Goal: Task Accomplishment & Management: Use online tool/utility

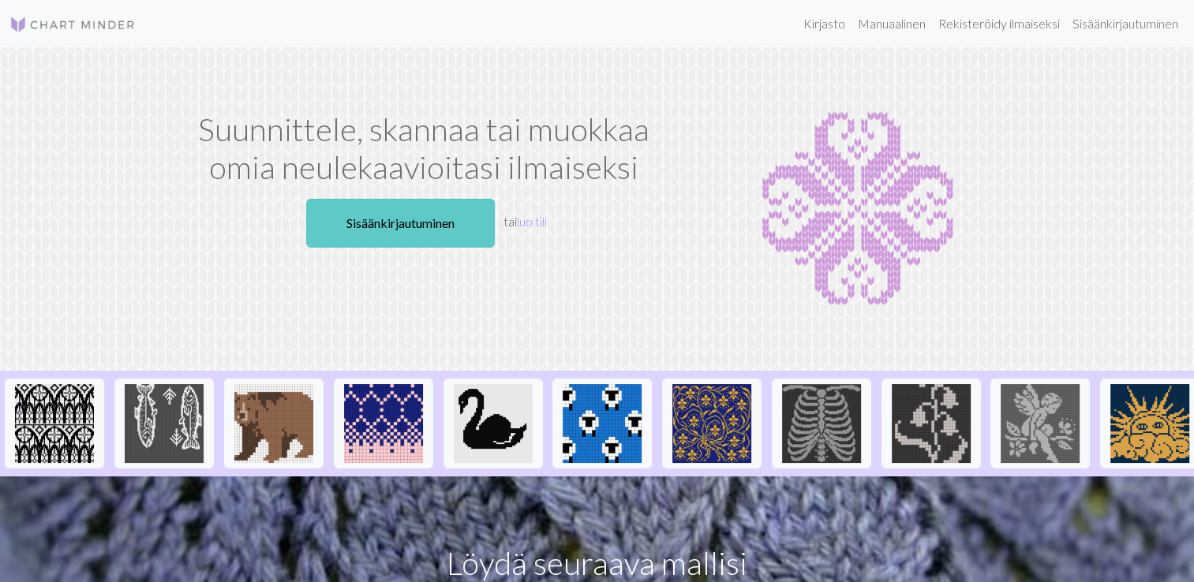
click at [423, 224] on font "Sisäänkirjautuminen" at bounding box center [400, 222] width 108 height 15
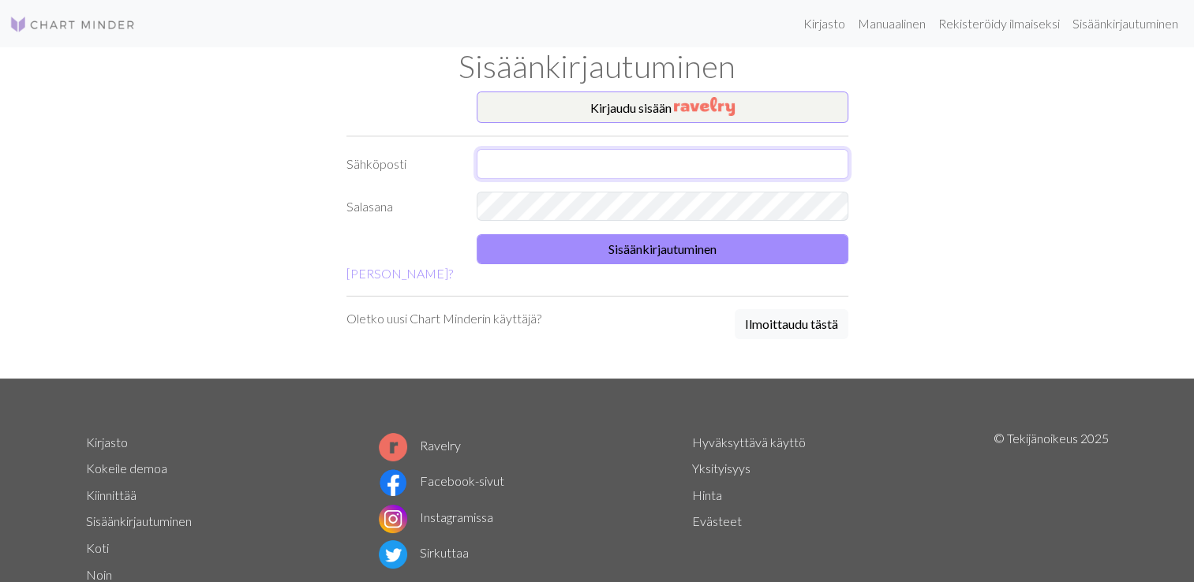
type input "[EMAIL_ADDRESS][DOMAIN_NAME]"
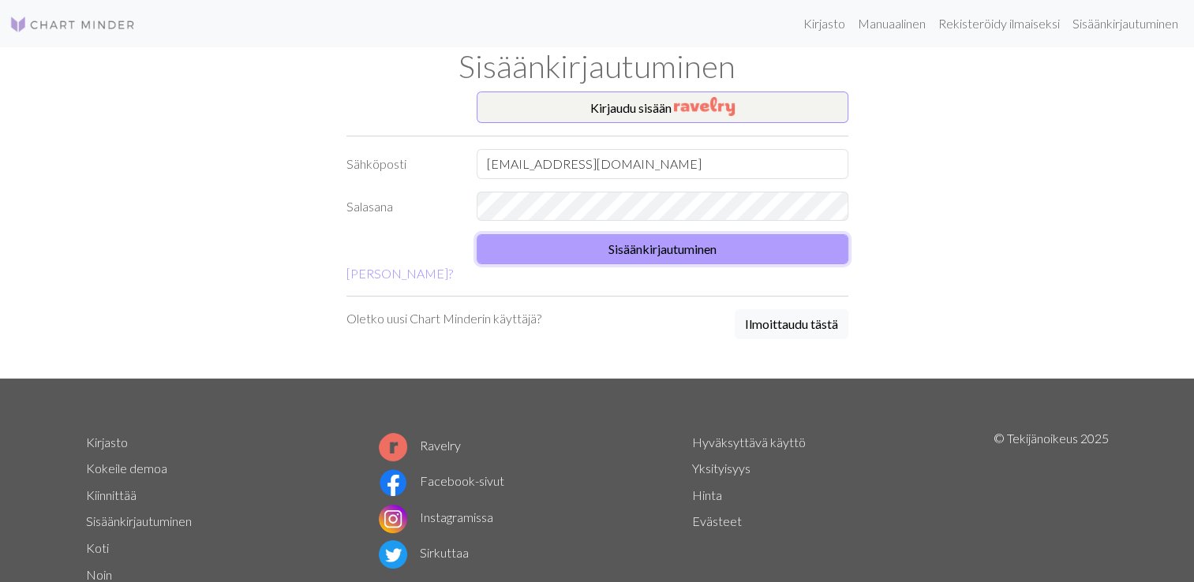
click at [569, 243] on button "Sisäänkirjautuminen" at bounding box center [662, 249] width 372 height 30
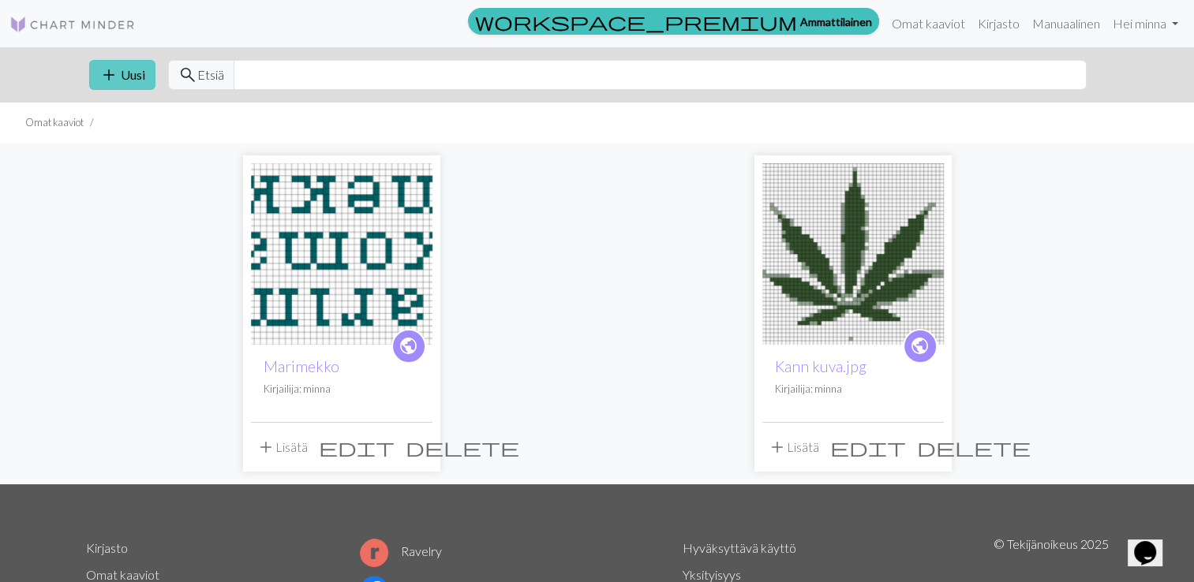
click at [117, 65] on span "add" at bounding box center [108, 75] width 19 height 22
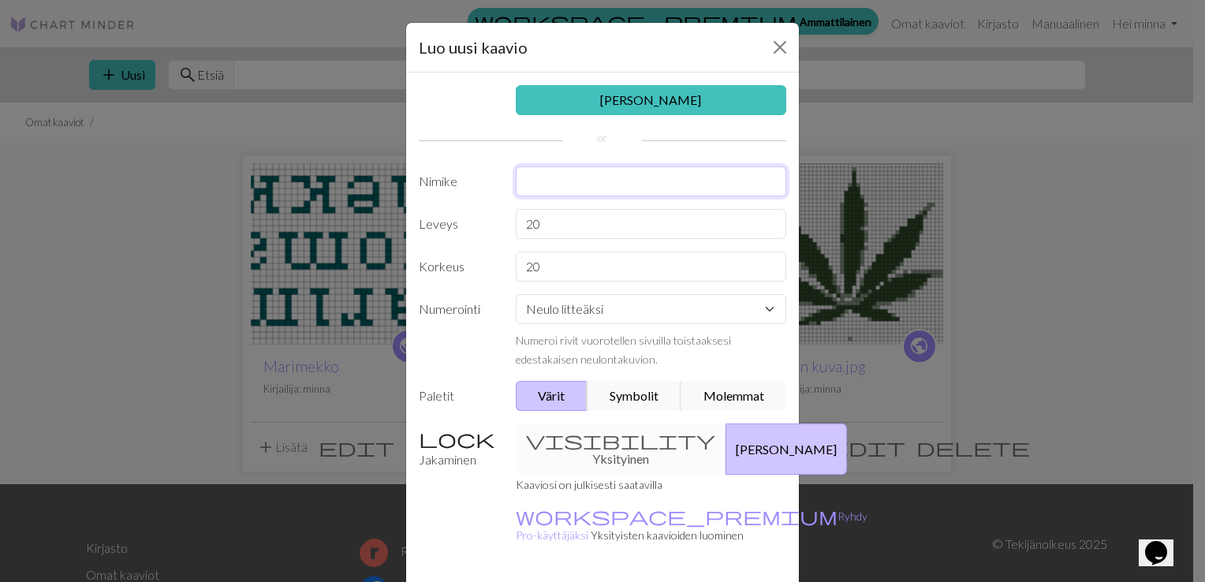
click at [529, 181] on input "text" at bounding box center [651, 181] width 271 height 30
type input "perkele"
click at [556, 218] on input "20" at bounding box center [651, 224] width 271 height 30
type input "2"
type input "47"
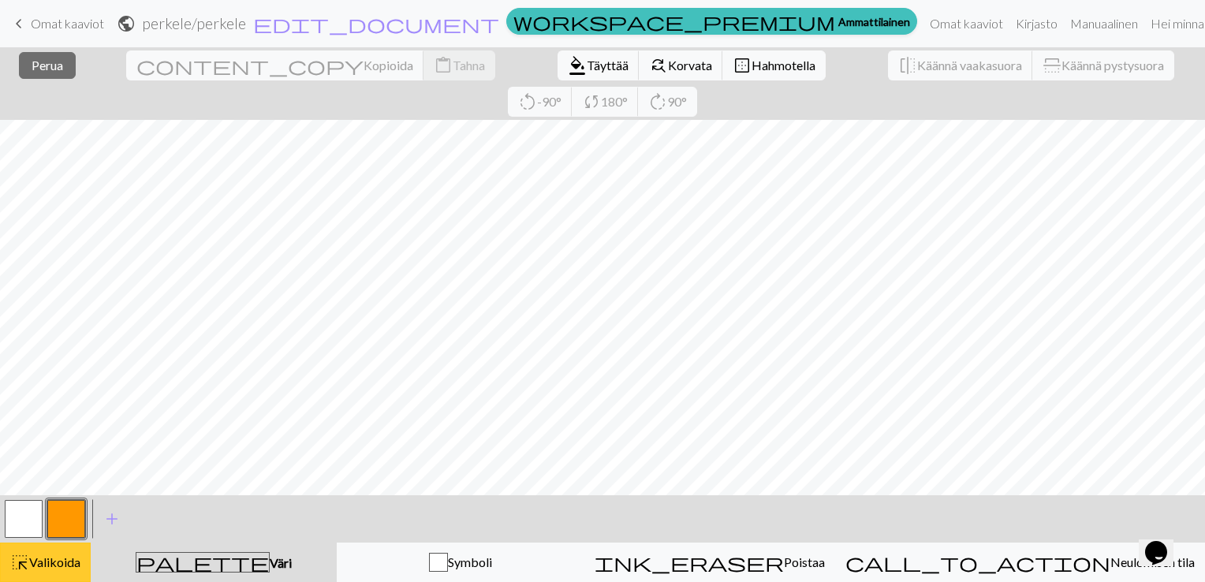
click at [43, 560] on span "Valikoida" at bounding box center [54, 562] width 51 height 15
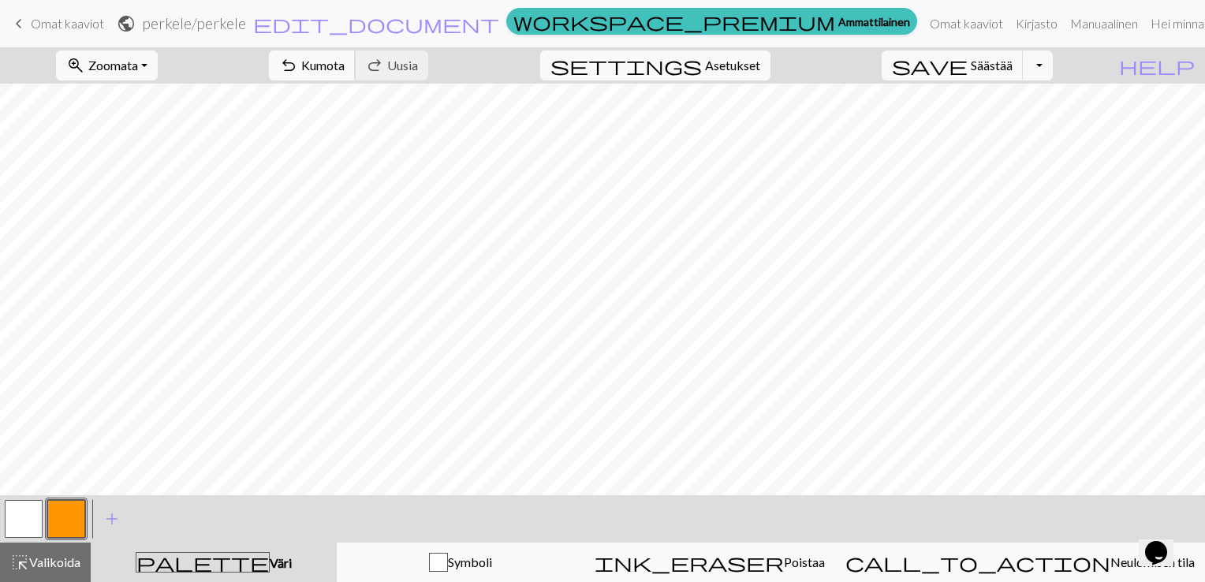
click at [345, 58] on span "Kumota" at bounding box center [322, 65] width 43 height 15
click at [345, 63] on span "Kumota" at bounding box center [322, 65] width 43 height 15
click at [1013, 67] on span "Säästää" at bounding box center [992, 65] width 42 height 15
click at [1053, 58] on button "Vaihda pudotusvalikko" at bounding box center [1038, 65] width 30 height 30
click at [851, 128] on font "Ladata" at bounding box center [832, 125] width 38 height 15
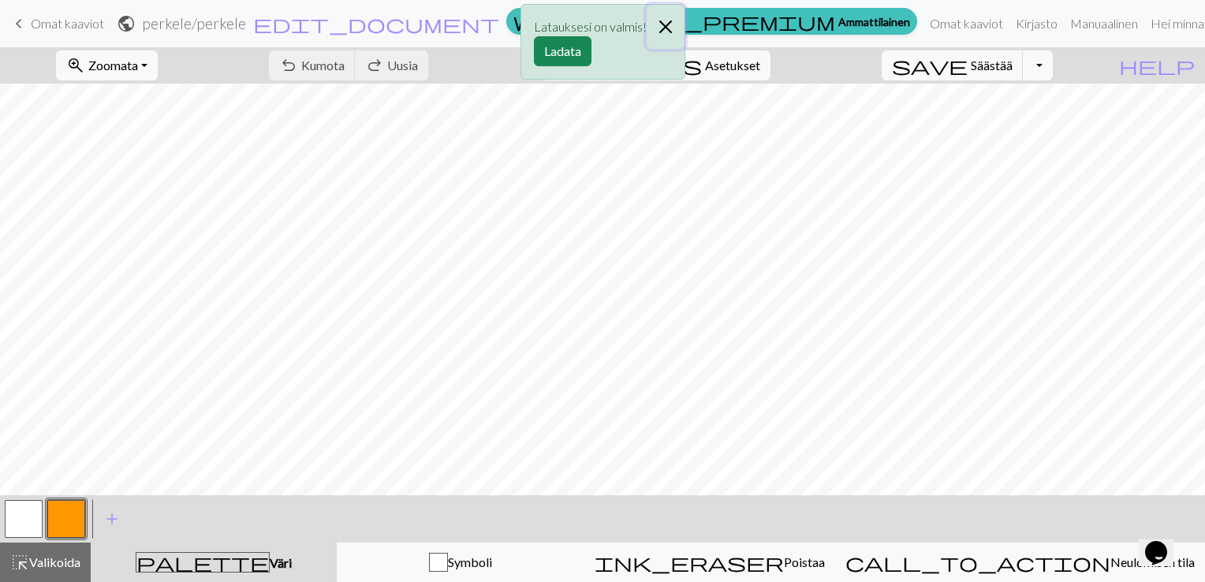
click at [667, 22] on button "Sulkea" at bounding box center [666, 27] width 38 height 44
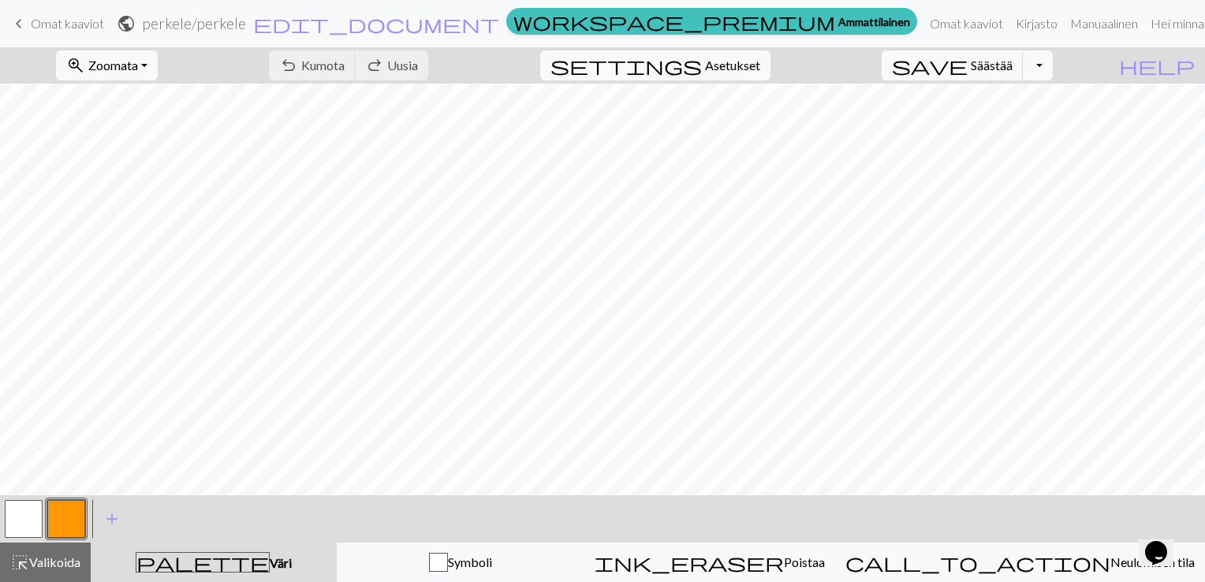
click at [71, 516] on button "button" at bounding box center [66, 519] width 38 height 38
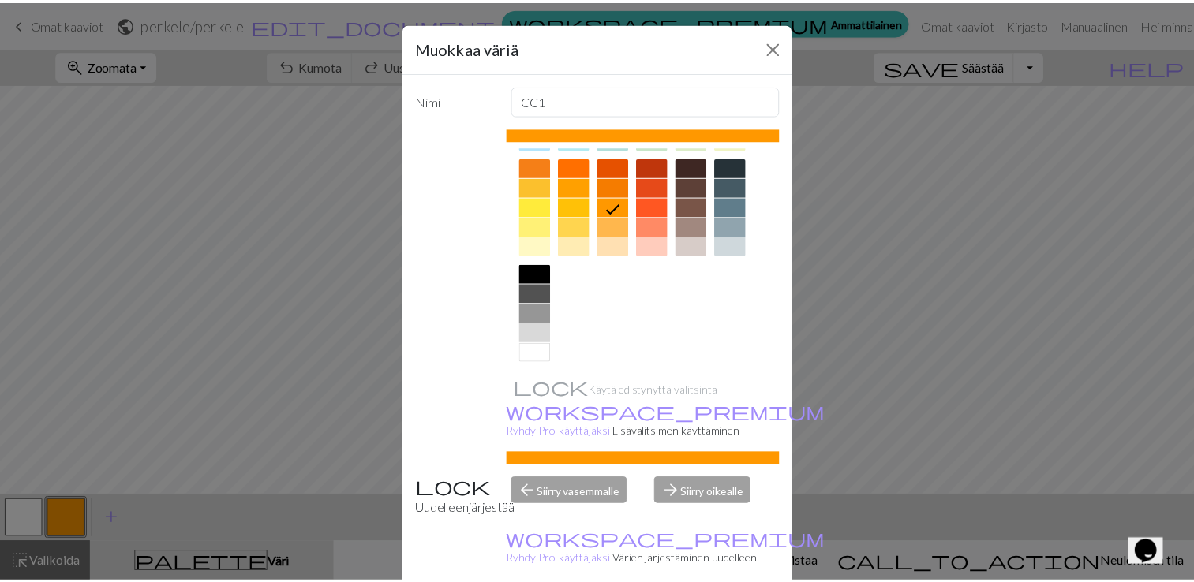
scroll to position [220, 0]
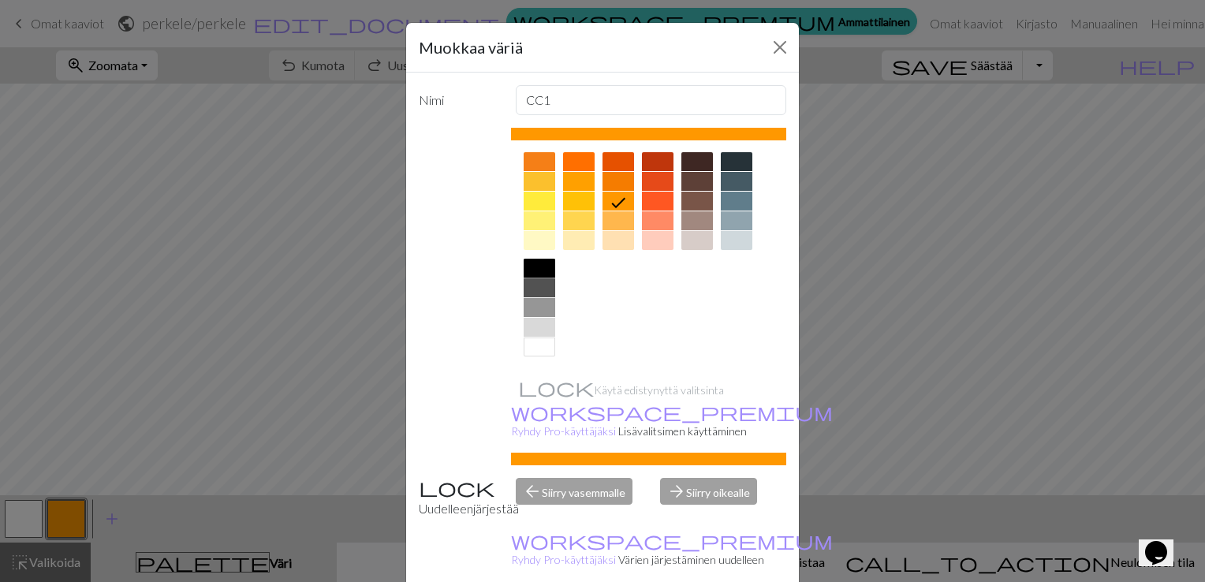
click at [530, 267] on div at bounding box center [540, 268] width 32 height 19
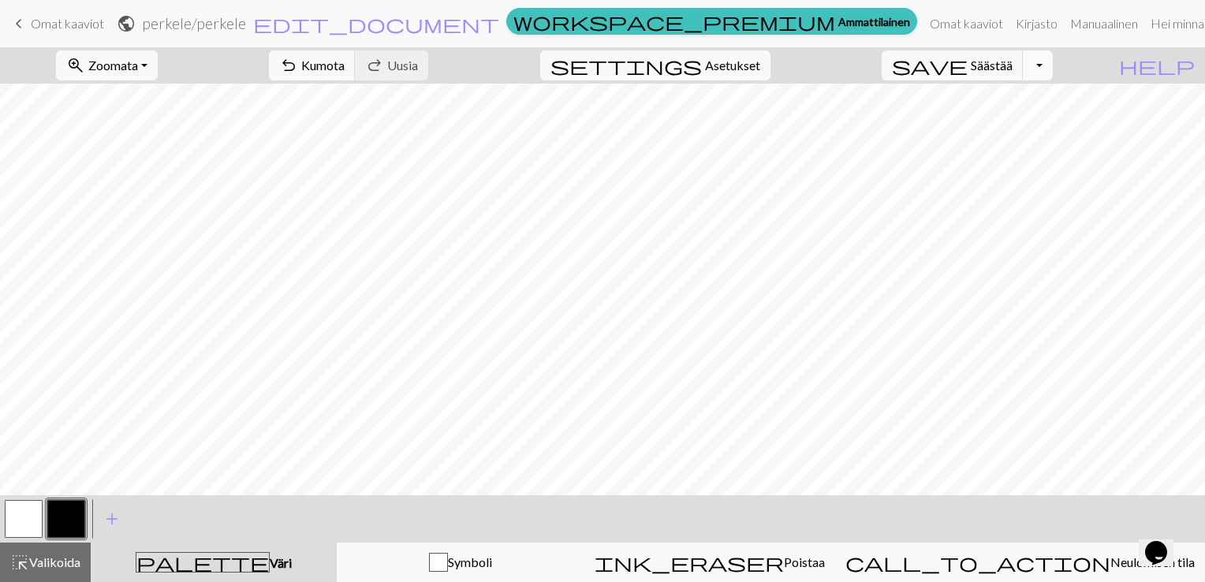
click at [1053, 65] on button "Vaihda pudotusvalikko" at bounding box center [1038, 65] width 30 height 30
click at [851, 126] on font "Ladata" at bounding box center [832, 125] width 38 height 15
click at [499, 23] on span "edit_document" at bounding box center [376, 24] width 246 height 22
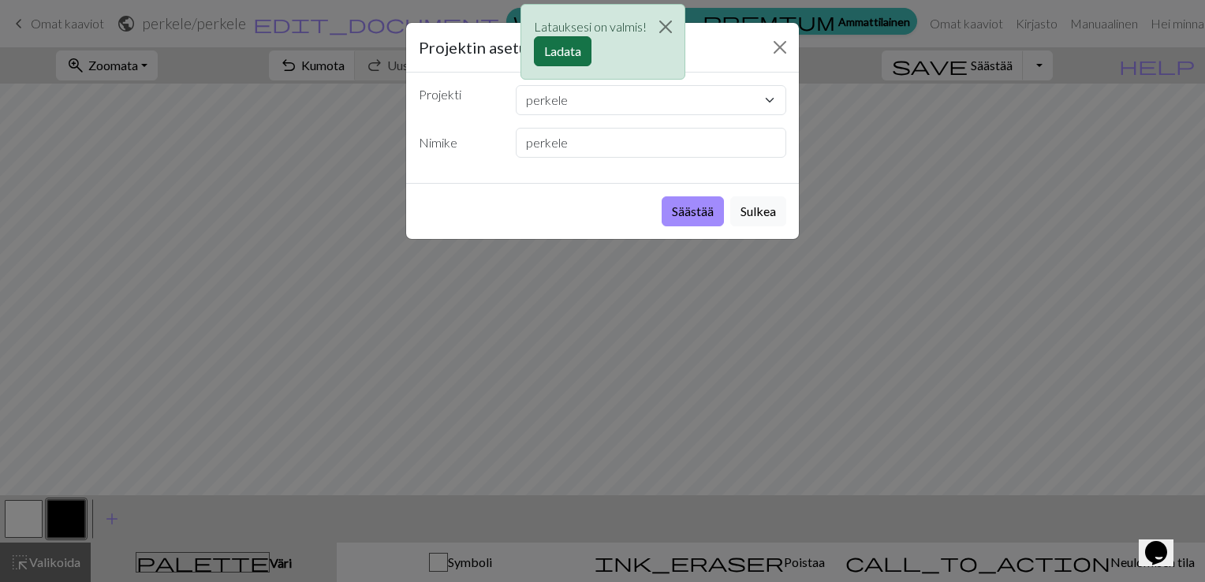
click at [567, 48] on button "Ladata" at bounding box center [563, 51] width 58 height 30
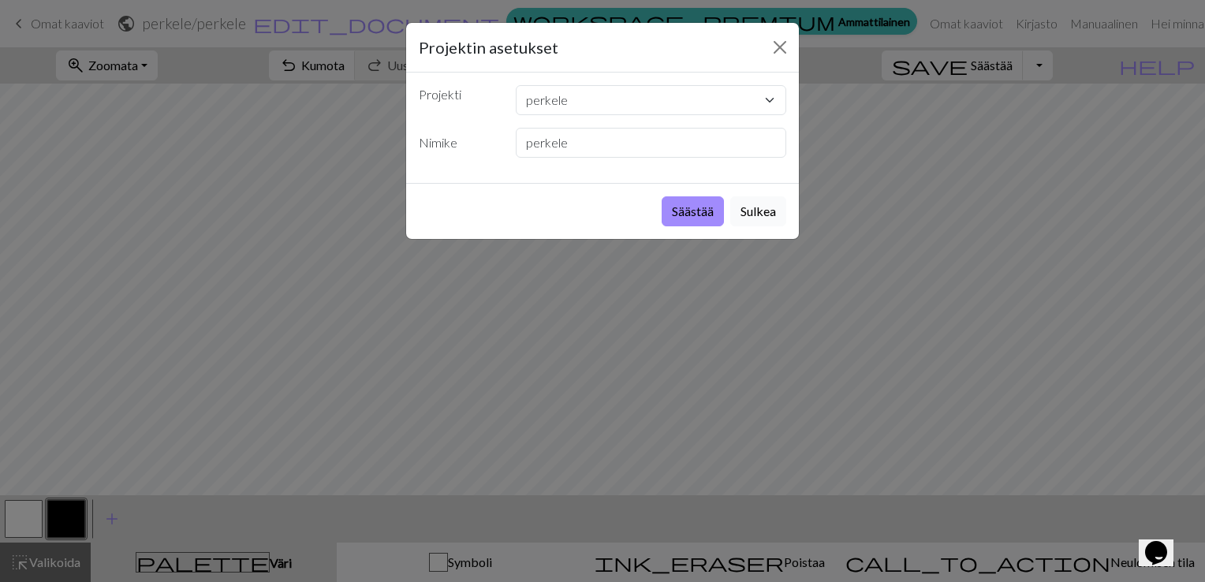
click at [755, 197] on button "Sulkea" at bounding box center [759, 211] width 56 height 30
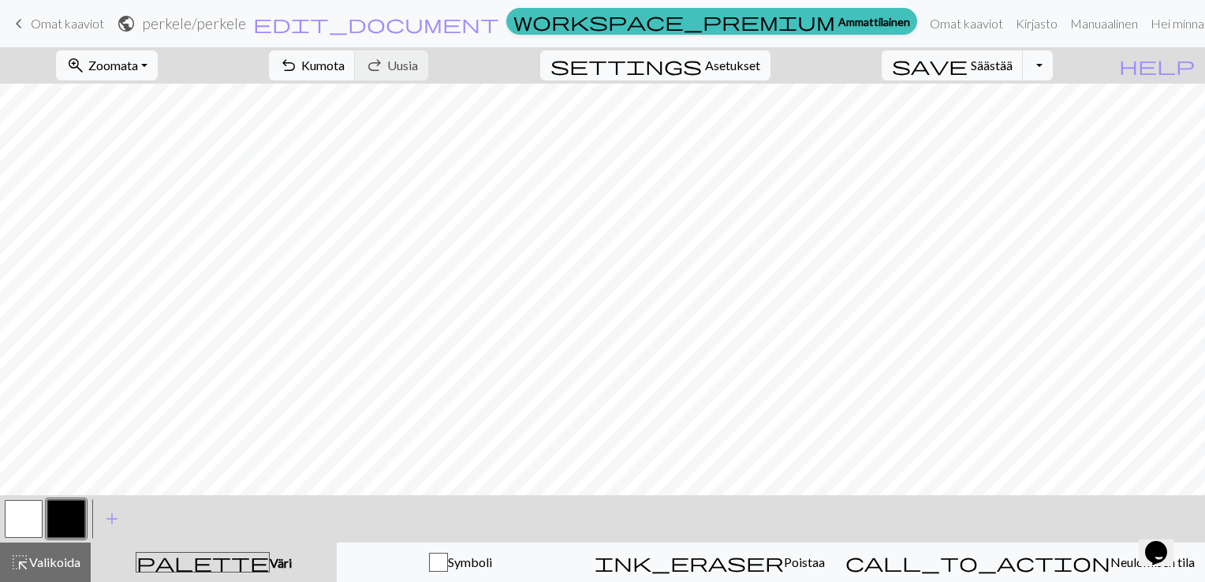
click at [500, 32] on form "public perkele / perkele edit_document Muokkaa asetuksia" at bounding box center [308, 23] width 383 height 31
click at [95, 22] on span "Omat kaaviot" at bounding box center [67, 23] width 73 height 15
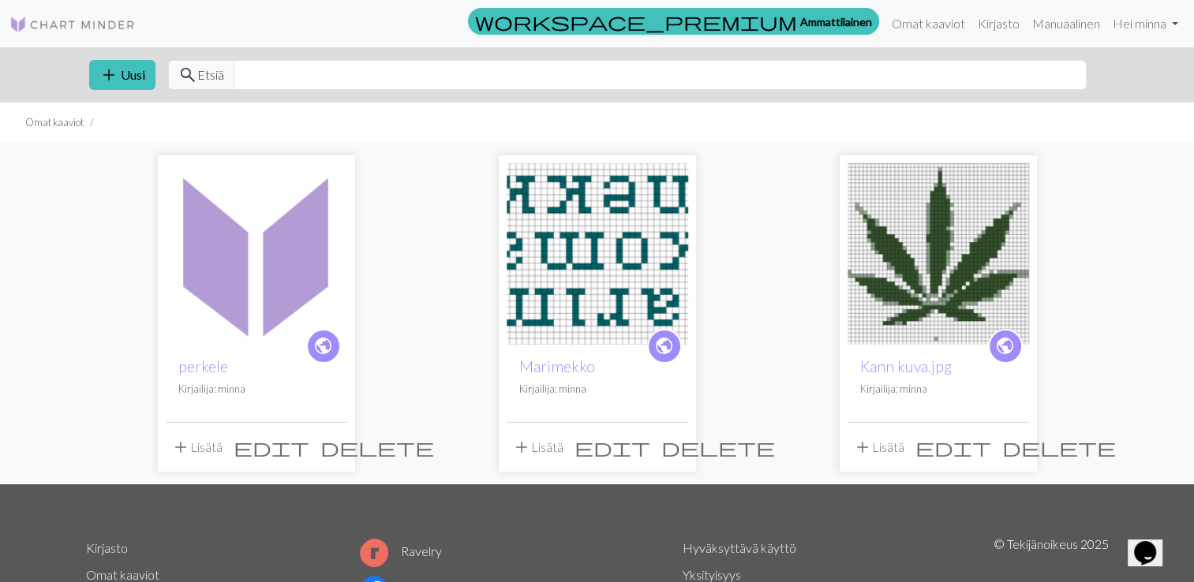
click at [277, 257] on img at bounding box center [256, 253] width 181 height 181
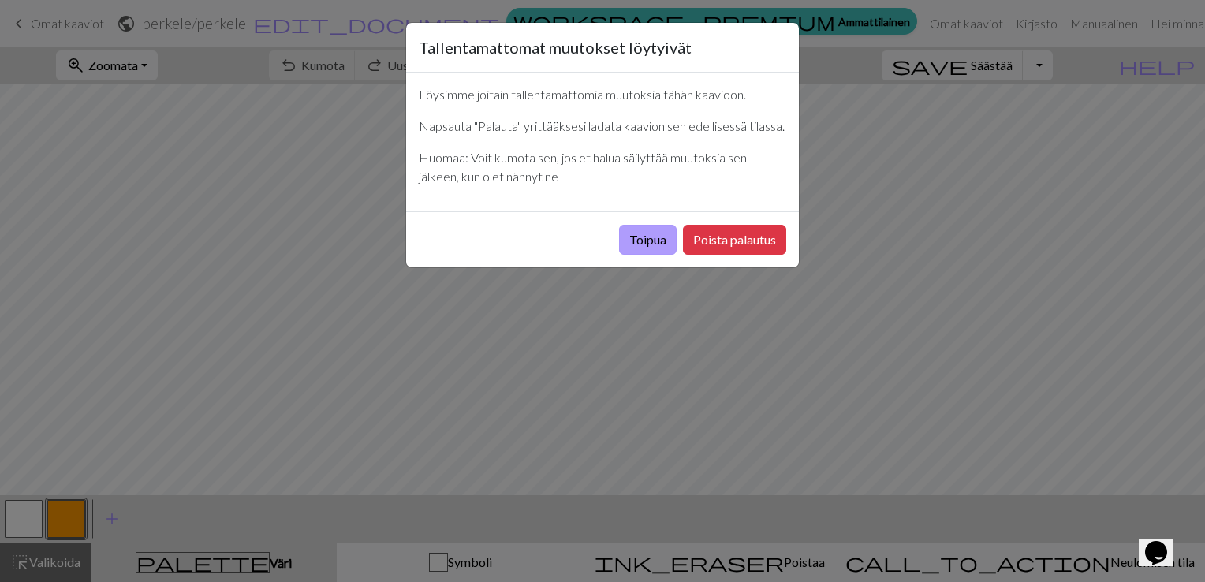
click at [640, 229] on button "Toipua" at bounding box center [648, 240] width 58 height 30
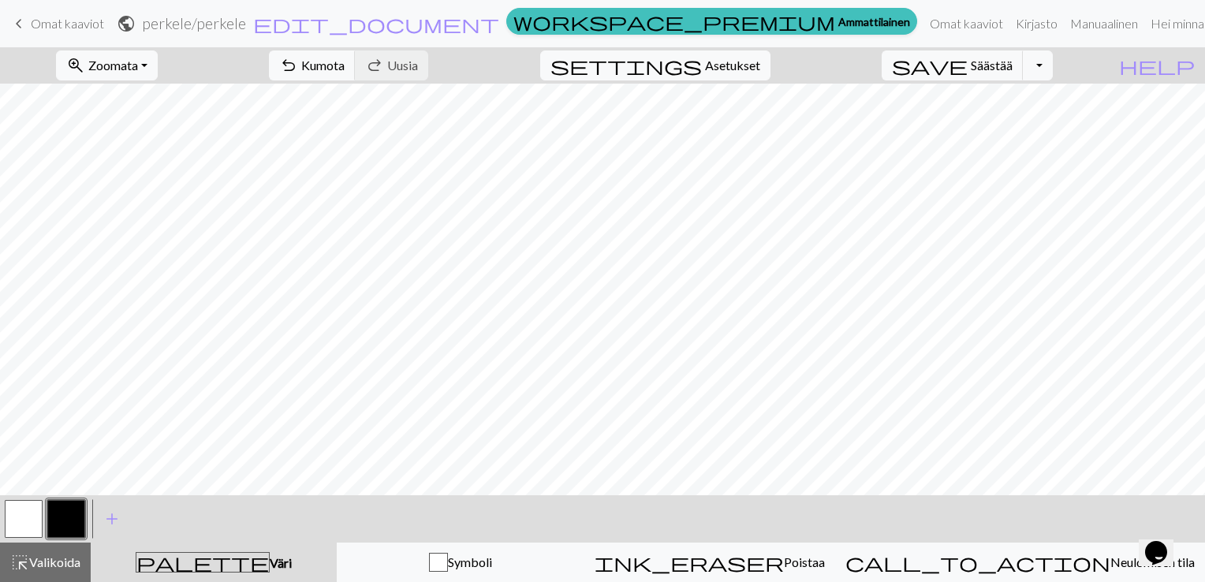
click at [79, 30] on span "Omat kaaviot" at bounding box center [67, 23] width 73 height 15
click at [997, 79] on button "save Säästää Save" at bounding box center [953, 65] width 142 height 30
click at [36, 34] on link "keyboard_arrow_left Omat kaaviot" at bounding box center [56, 23] width 95 height 27
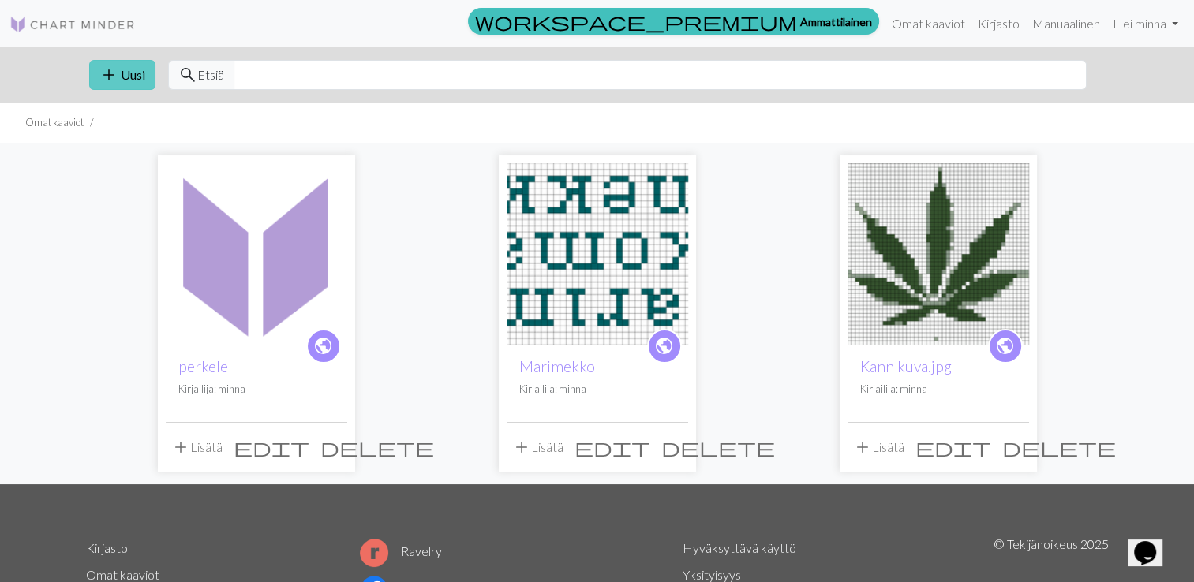
click at [122, 84] on button "add Uusi" at bounding box center [122, 75] width 66 height 30
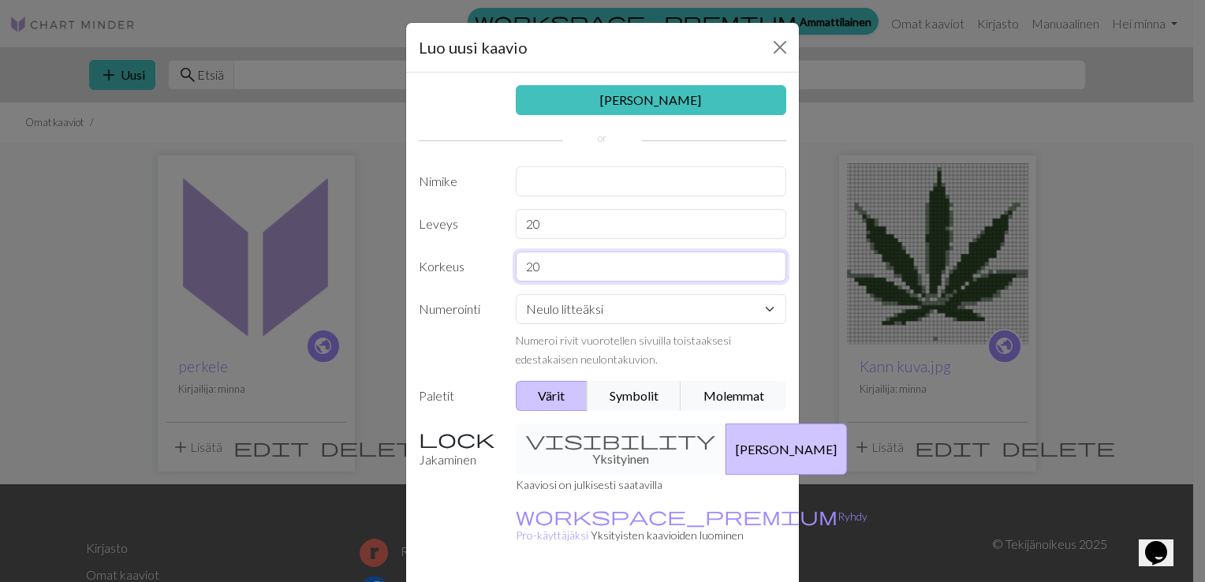
drag, startPoint x: 574, startPoint y: 273, endPoint x: 545, endPoint y: 234, distance: 48.4
click at [545, 234] on div "Kuva kaavioon Nimike Leveys 20 Korkeus 20 Numerointi Neulo litteäksi Neulo pyör…" at bounding box center [602, 328] width 393 height 510
click at [545, 234] on input "20" at bounding box center [651, 224] width 271 height 30
type input "2"
type input "52"
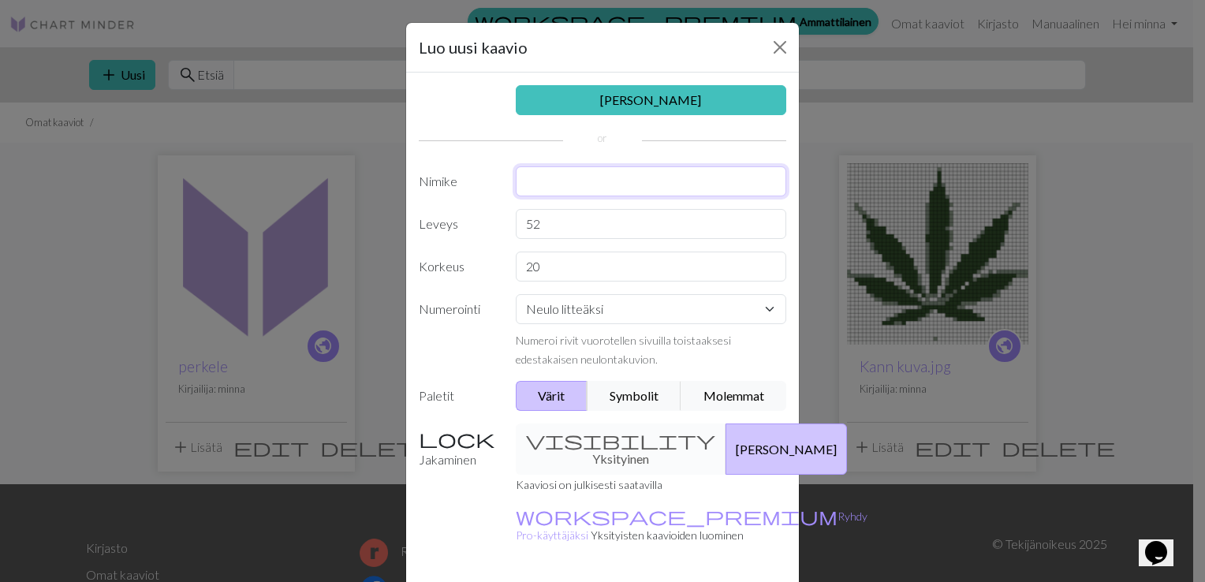
click at [570, 185] on input "text" at bounding box center [651, 181] width 271 height 30
type input "saatana"
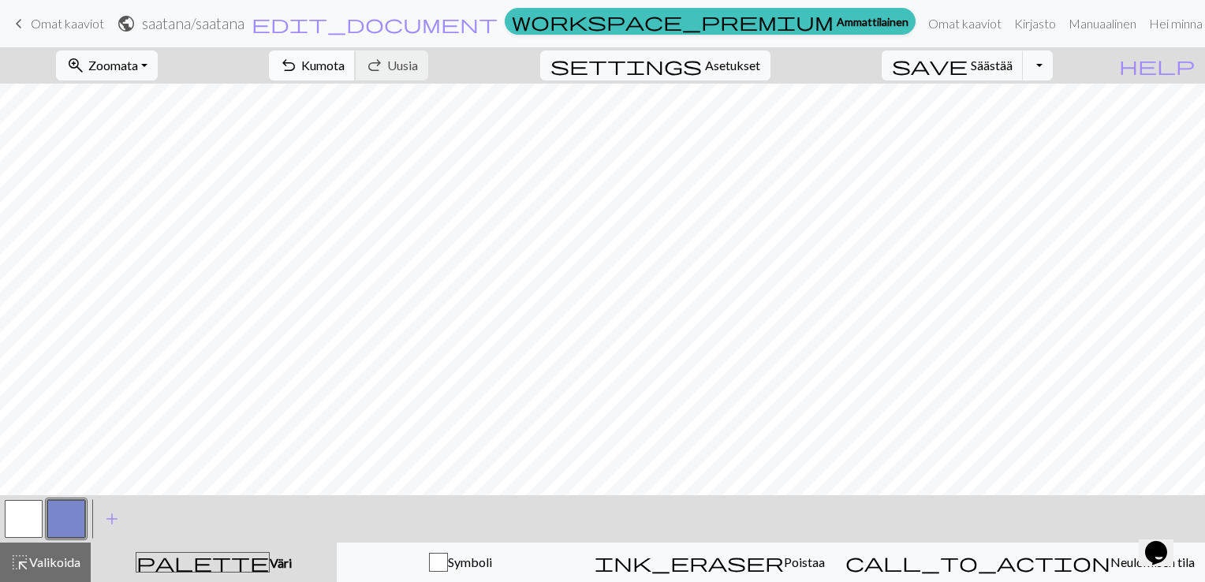
click at [345, 62] on span "Kumota" at bounding box center [322, 65] width 43 height 15
click at [428, 62] on div "undo Kumota Undo redo Uusia Redo" at bounding box center [348, 65] width 183 height 36
click at [72, 512] on button "button" at bounding box center [66, 519] width 38 height 38
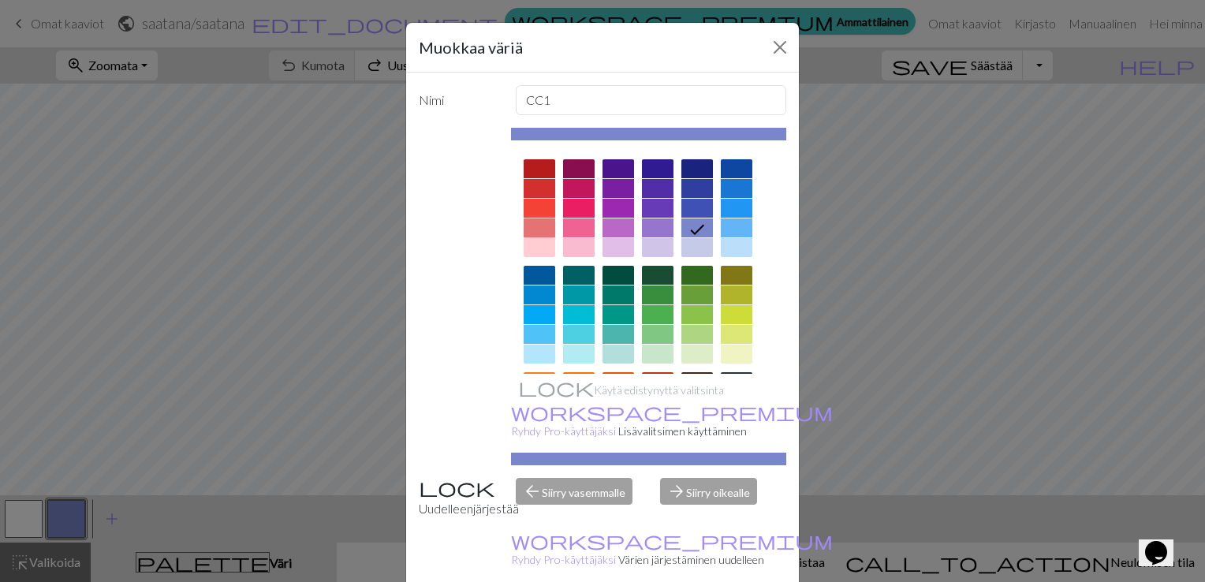
click at [532, 224] on div at bounding box center [540, 228] width 32 height 19
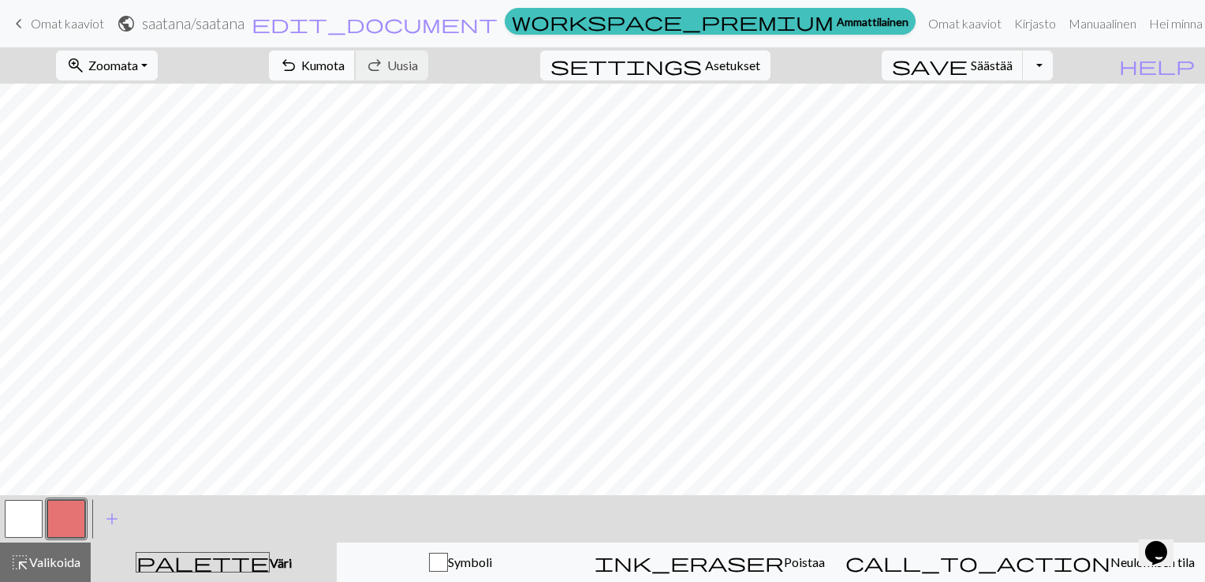
click at [345, 71] on span "Kumota" at bounding box center [322, 65] width 43 height 15
click at [345, 62] on span "Kumota" at bounding box center [322, 65] width 43 height 15
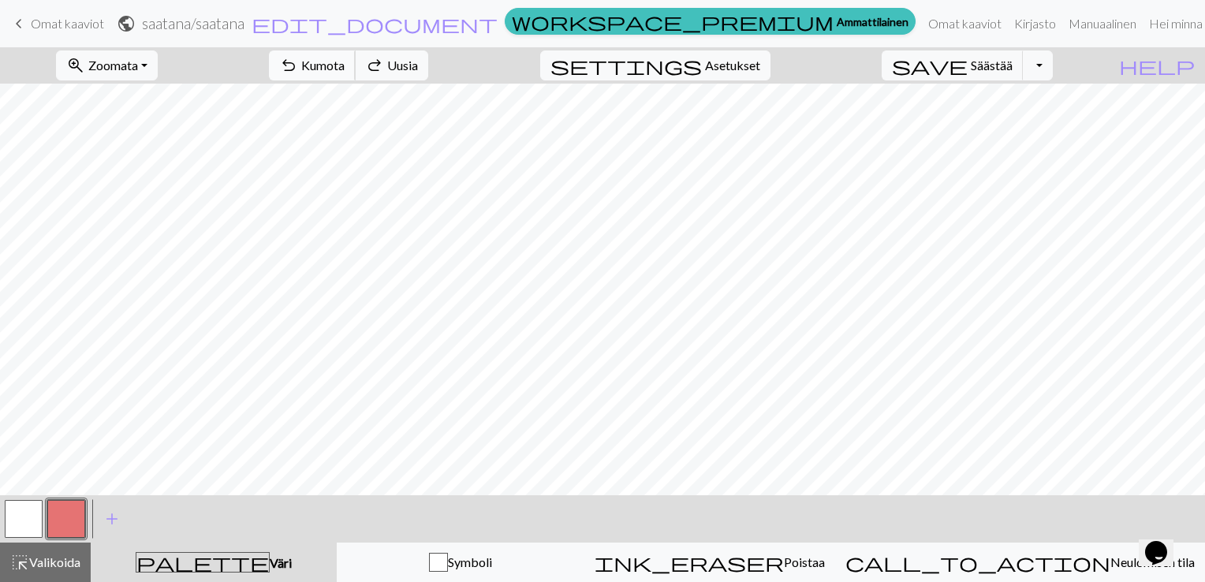
click at [345, 62] on span "Kumota" at bounding box center [322, 65] width 43 height 15
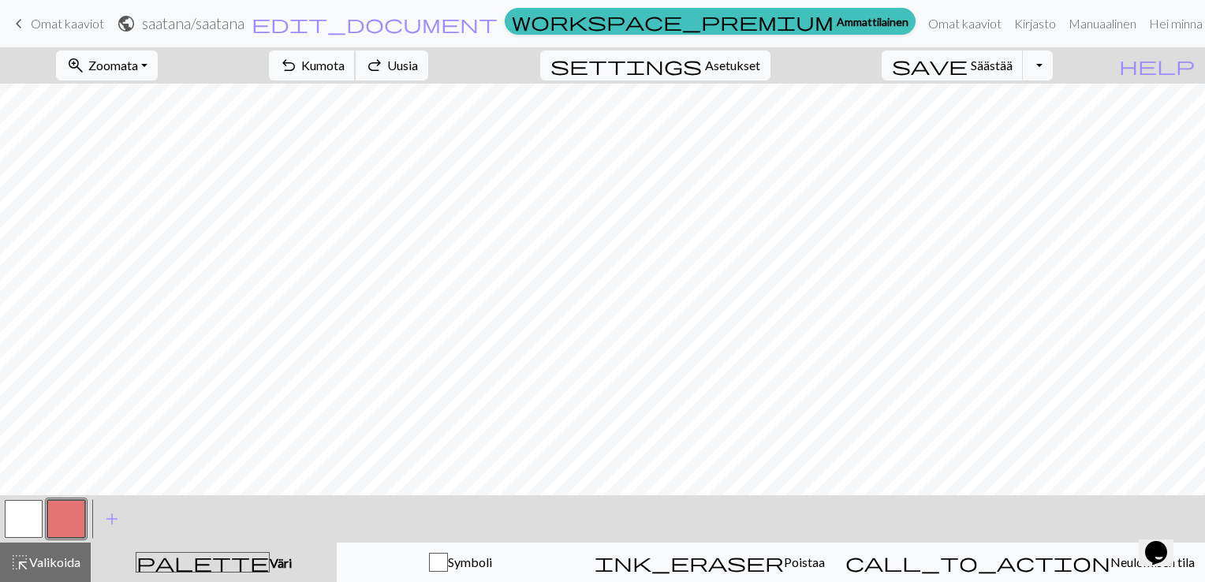
click at [345, 62] on span "Kumota" at bounding box center [322, 65] width 43 height 15
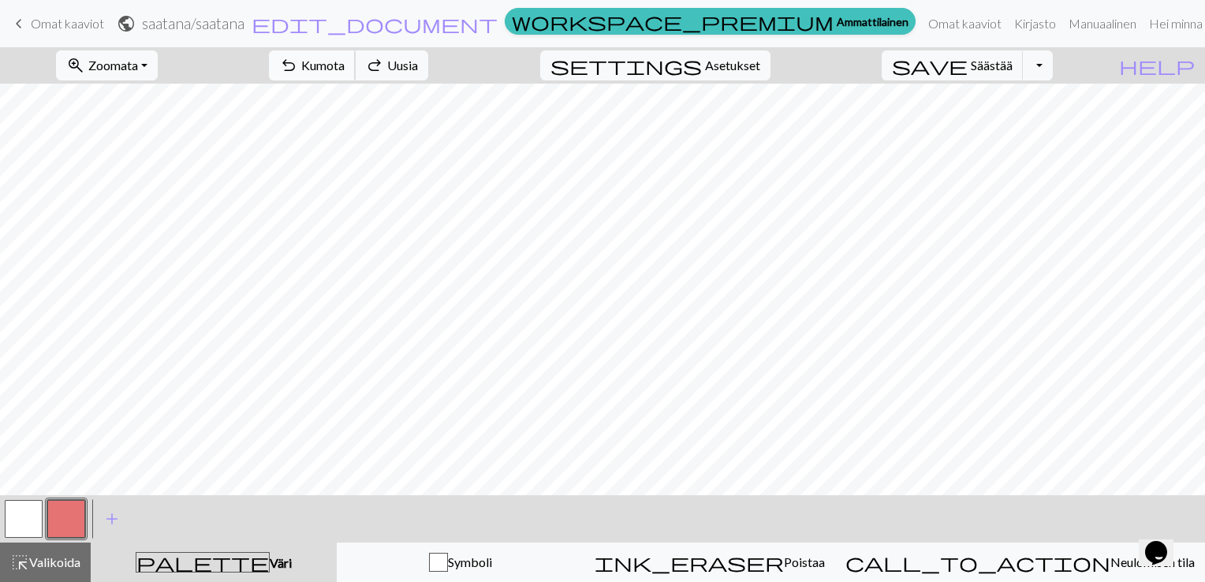
click at [345, 62] on span "Kumota" at bounding box center [322, 65] width 43 height 15
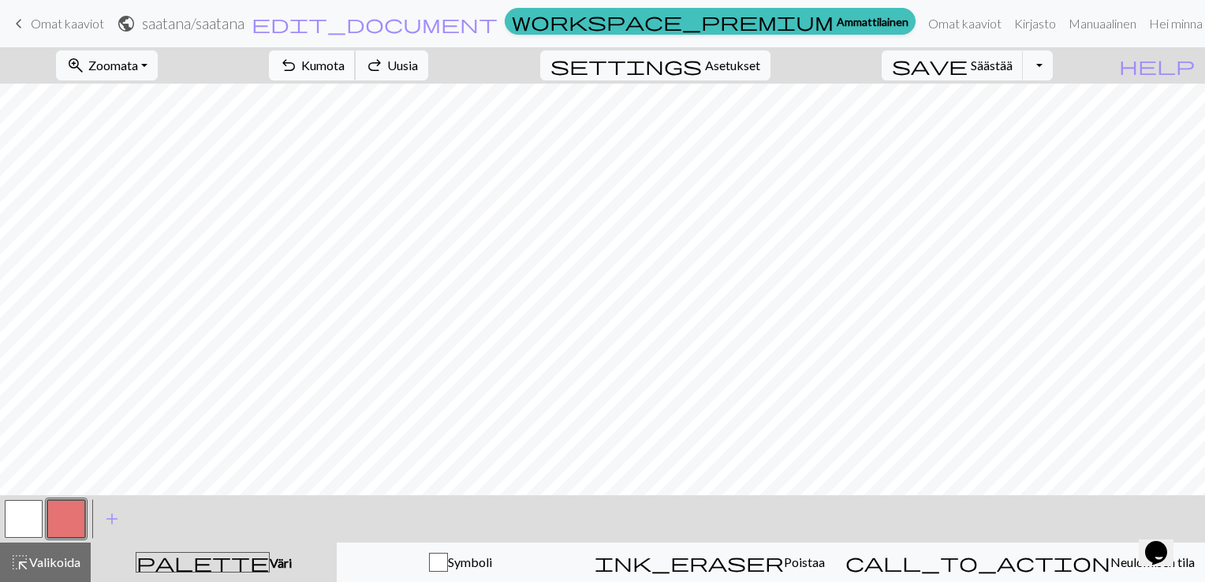
click at [345, 62] on span "Kumota" at bounding box center [322, 65] width 43 height 15
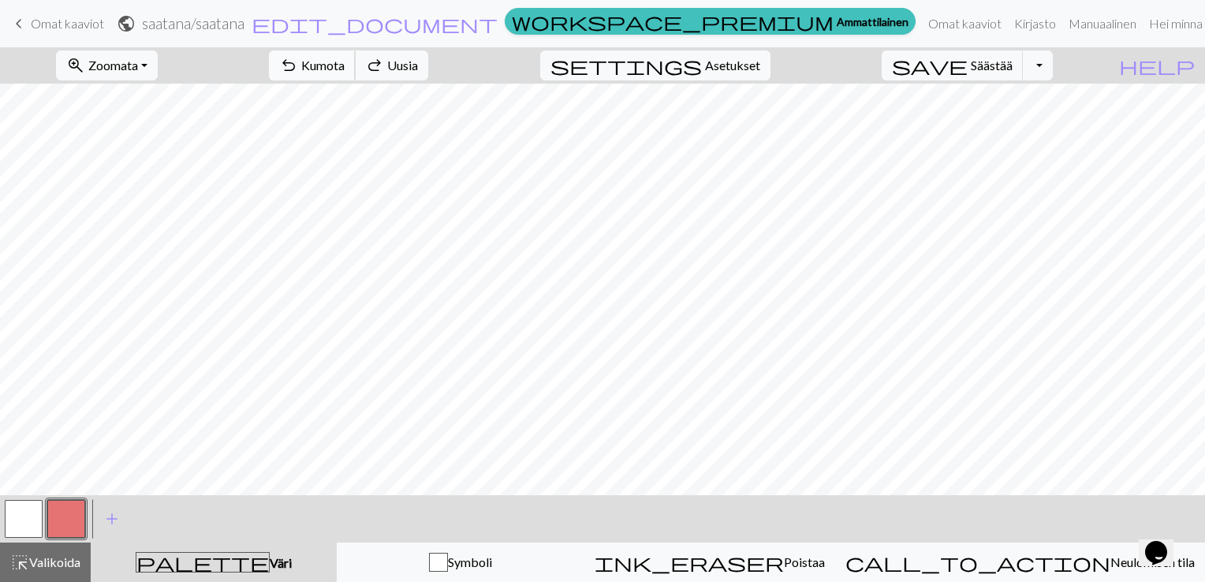
click at [345, 62] on span "Kumota" at bounding box center [322, 65] width 43 height 15
click at [345, 65] on span "Kumota" at bounding box center [322, 65] width 43 height 15
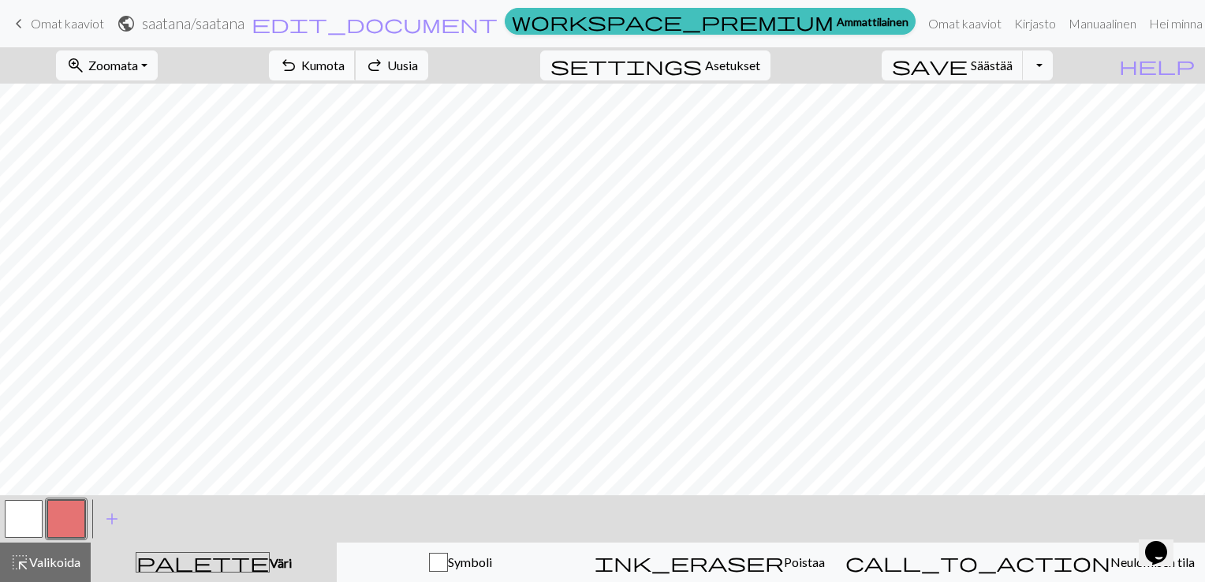
click at [345, 65] on span "Kumota" at bounding box center [322, 65] width 43 height 15
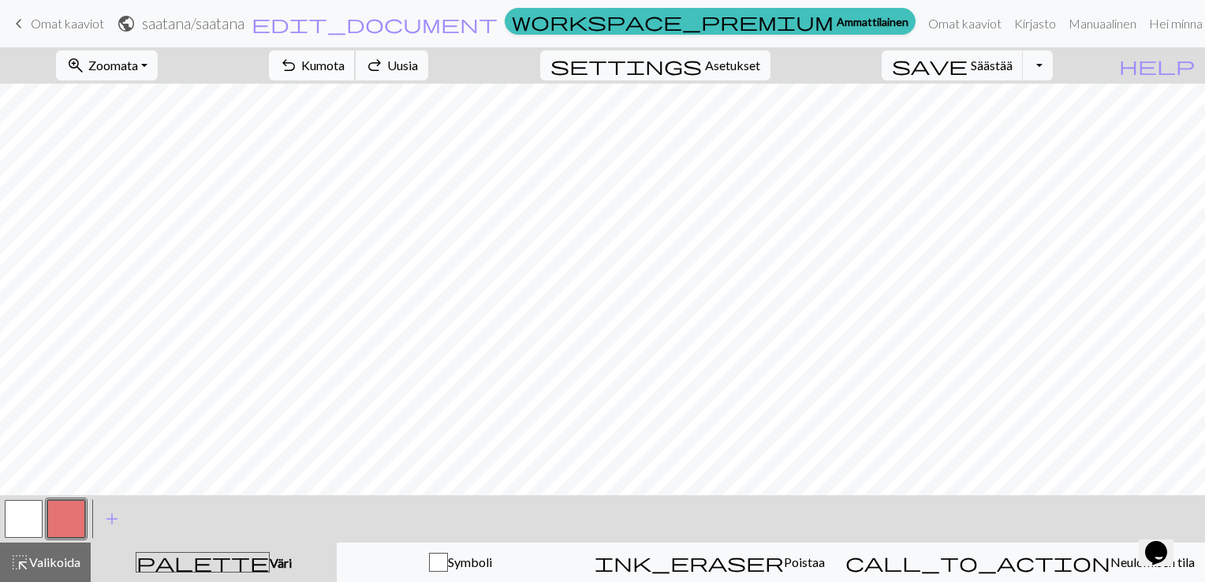
click at [345, 65] on span "Kumota" at bounding box center [322, 65] width 43 height 15
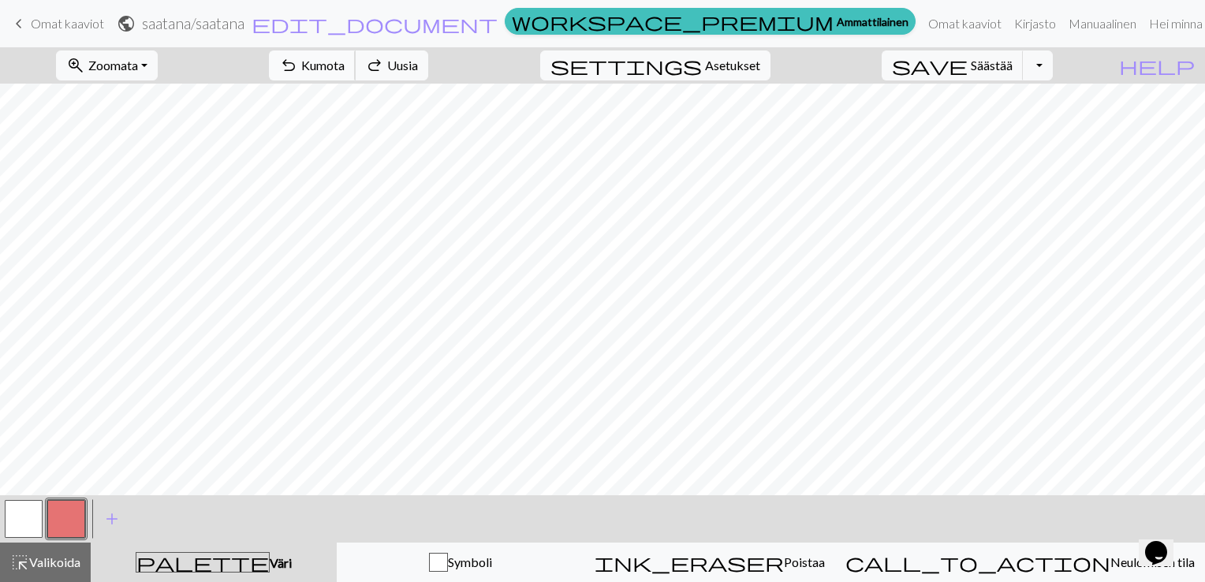
click at [345, 65] on span "Kumota" at bounding box center [322, 65] width 43 height 15
click at [356, 74] on button "undo Kumota Undo" at bounding box center [312, 65] width 87 height 30
click at [356, 54] on button "undo Kumota Undo" at bounding box center [312, 65] width 87 height 30
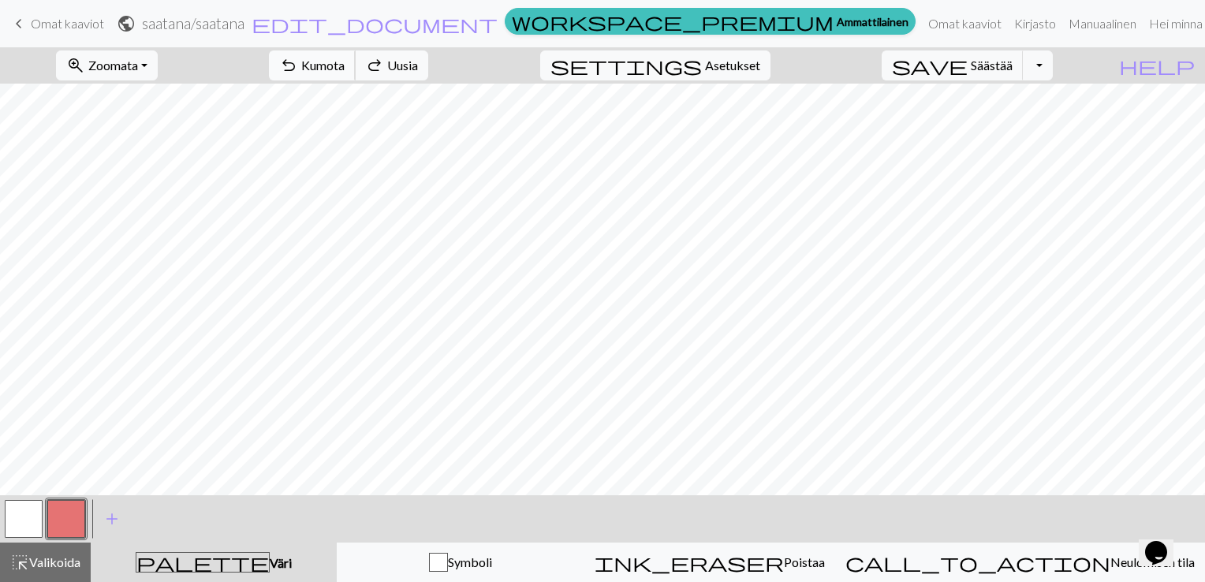
click at [345, 66] on span "Kumota" at bounding box center [322, 65] width 43 height 15
click at [345, 67] on span "Kumota" at bounding box center [322, 65] width 43 height 15
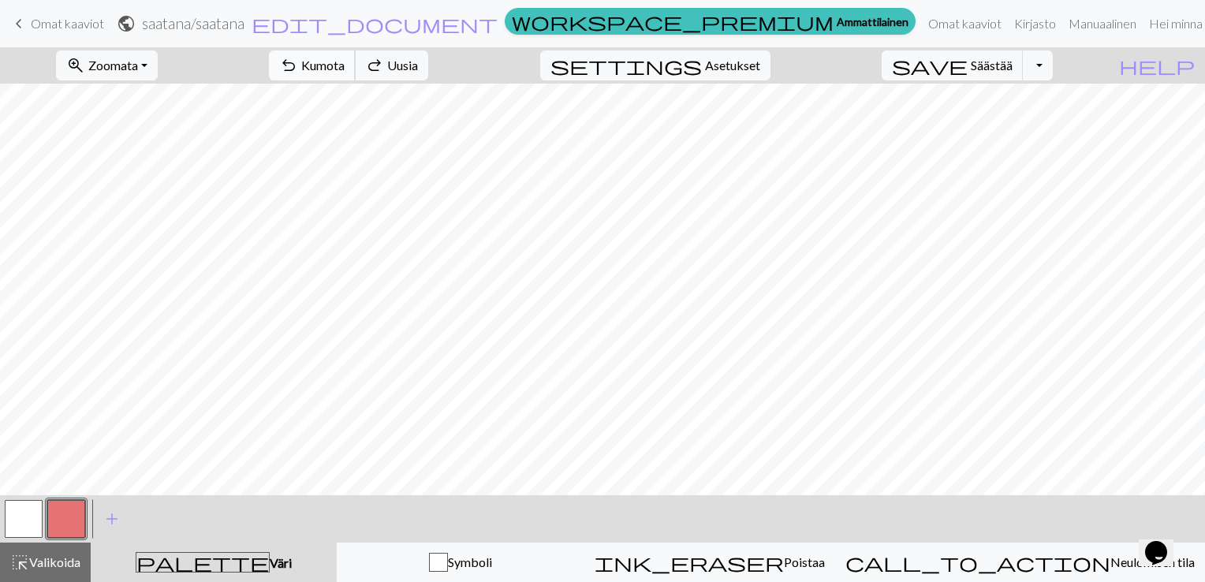
click at [345, 67] on span "Kumota" at bounding box center [322, 65] width 43 height 15
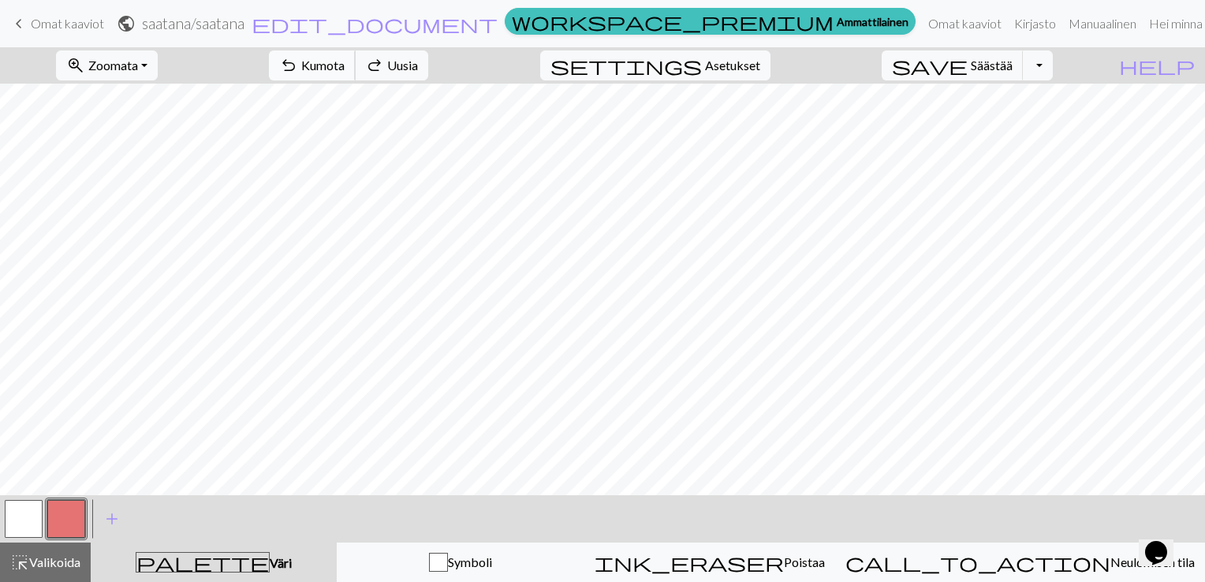
click at [345, 67] on span "Kumota" at bounding box center [322, 65] width 43 height 15
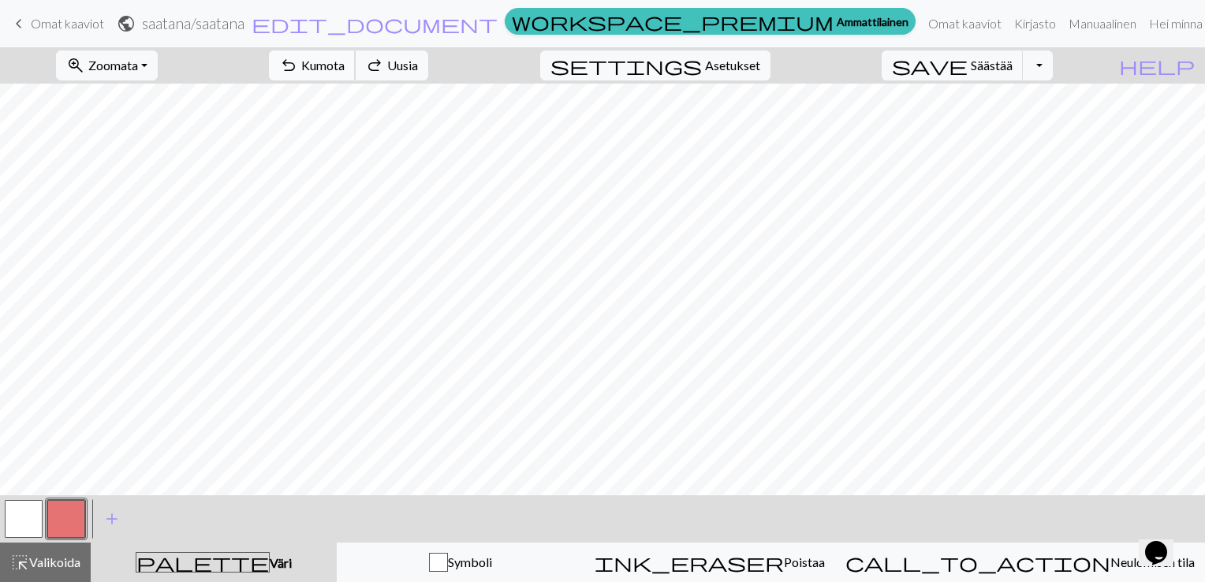
click at [345, 67] on span "Kumota" at bounding box center [322, 65] width 43 height 15
click at [345, 69] on span "Kumota" at bounding box center [322, 65] width 43 height 15
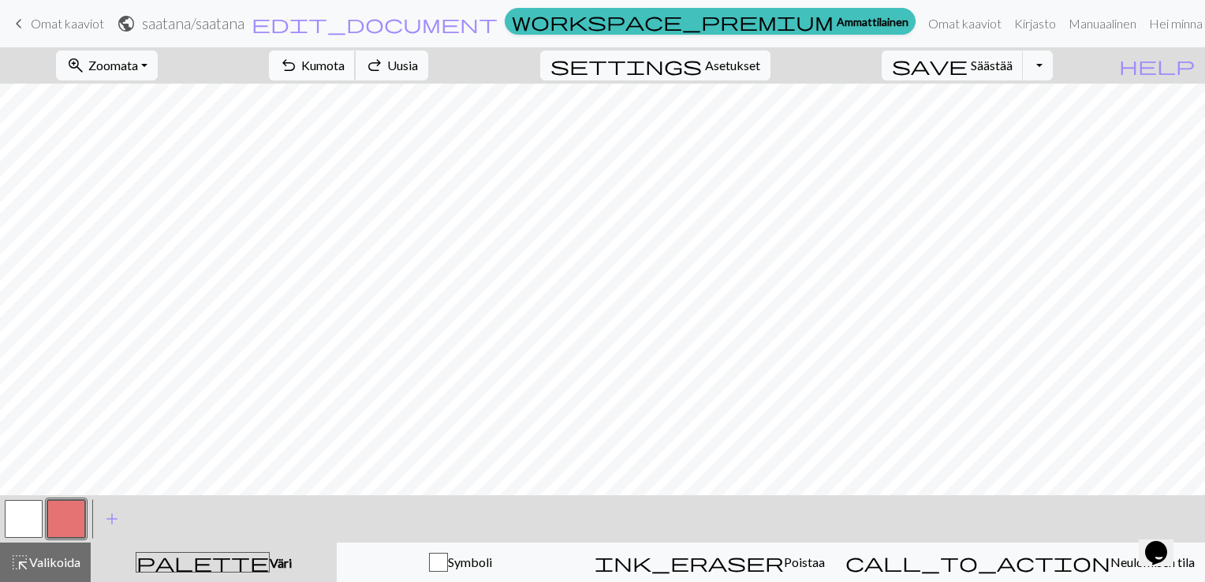
click at [345, 69] on span "Kumota" at bounding box center [322, 65] width 43 height 15
click at [345, 62] on span "Kumota" at bounding box center [322, 65] width 43 height 15
click at [356, 54] on button "undo Kumota Undo" at bounding box center [312, 65] width 87 height 30
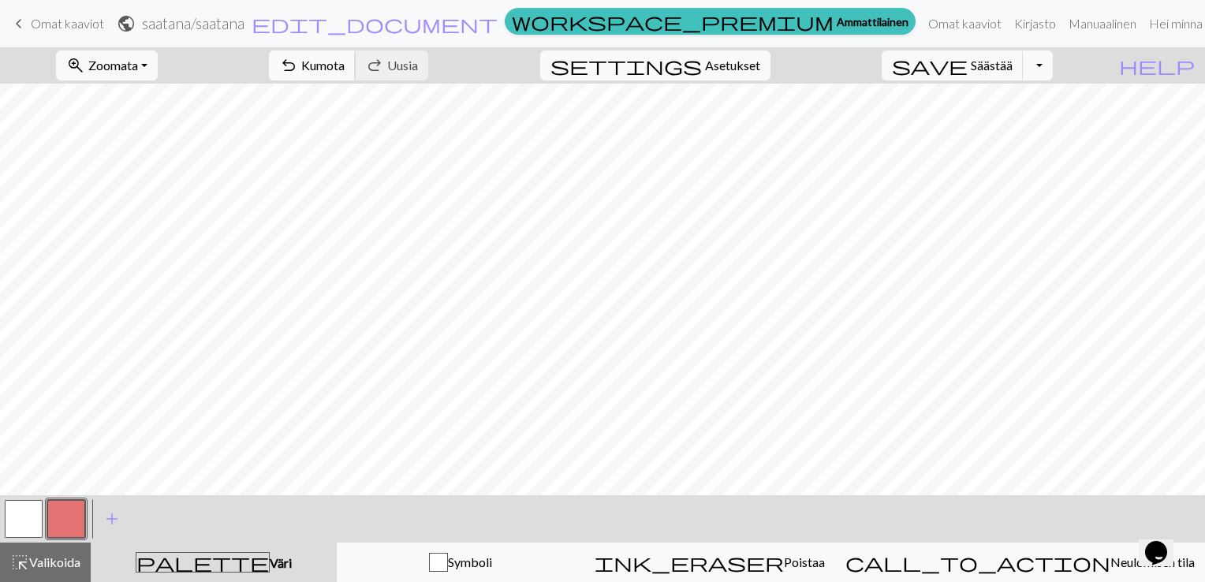
click at [345, 69] on span "Kumota" at bounding box center [322, 65] width 43 height 15
click at [345, 73] on span "Kumota" at bounding box center [322, 65] width 43 height 15
click at [345, 62] on span "Kumota" at bounding box center [322, 65] width 43 height 15
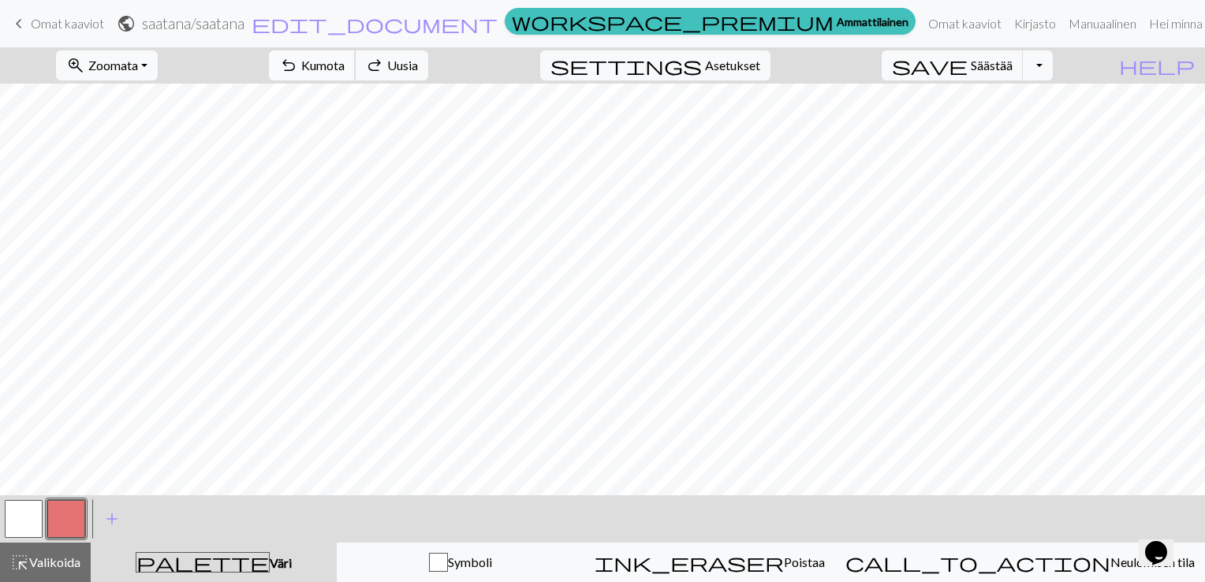
click at [345, 62] on span "Kumota" at bounding box center [322, 65] width 43 height 15
click at [345, 65] on span "Kumota" at bounding box center [322, 65] width 43 height 15
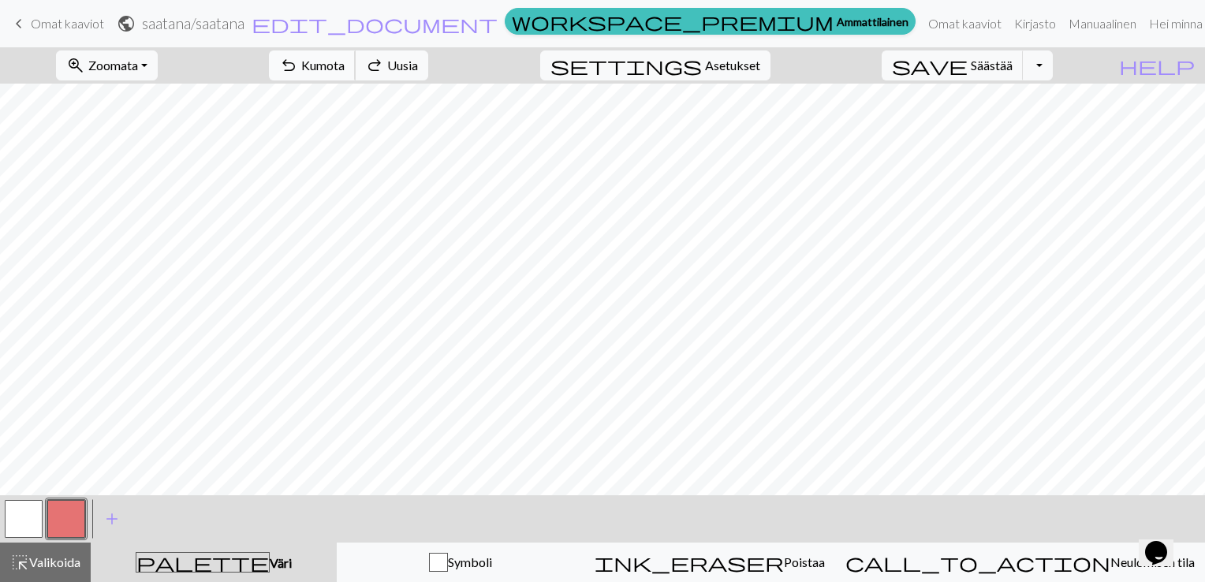
click at [345, 65] on span "Kumota" at bounding box center [322, 65] width 43 height 15
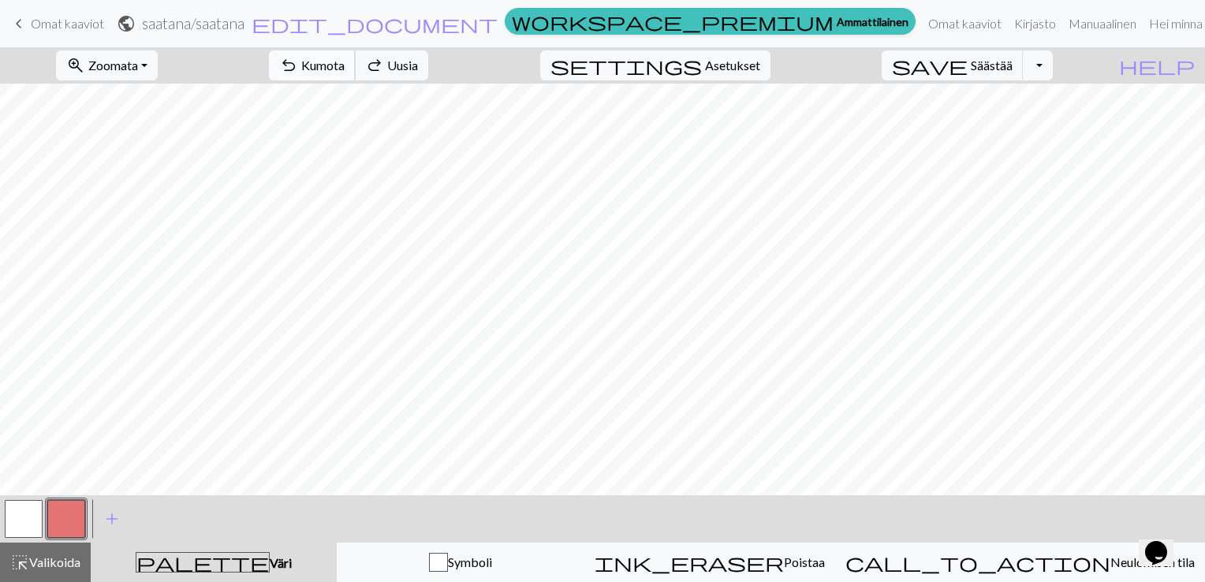
click at [345, 65] on span "Kumota" at bounding box center [322, 65] width 43 height 15
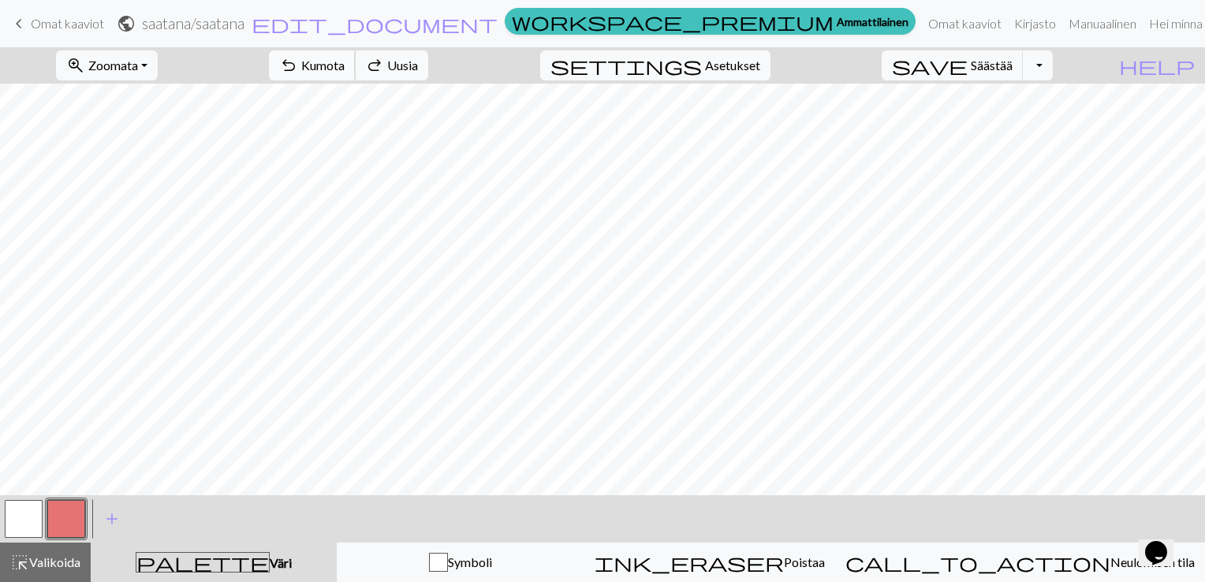
click at [345, 65] on span "Kumota" at bounding box center [322, 65] width 43 height 15
click at [345, 73] on span "Kumota" at bounding box center [322, 65] width 43 height 15
click at [345, 68] on span "Kumota" at bounding box center [322, 65] width 43 height 15
click at [345, 63] on span "Kumota" at bounding box center [322, 65] width 43 height 15
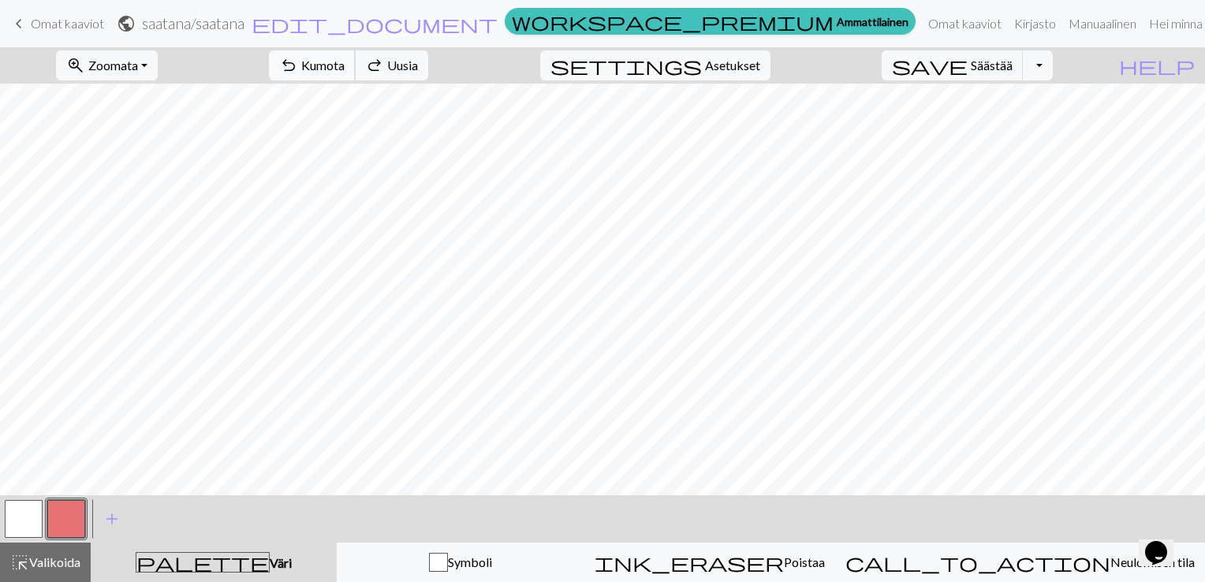
click at [345, 63] on span "Kumota" at bounding box center [322, 65] width 43 height 15
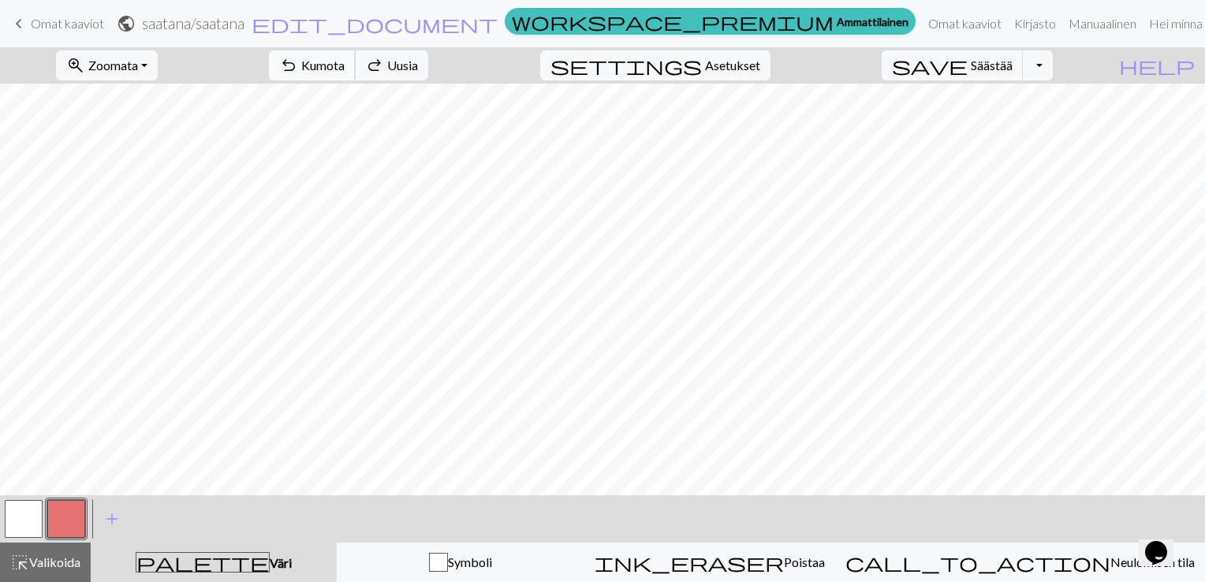
click at [345, 63] on span "Kumota" at bounding box center [322, 65] width 43 height 15
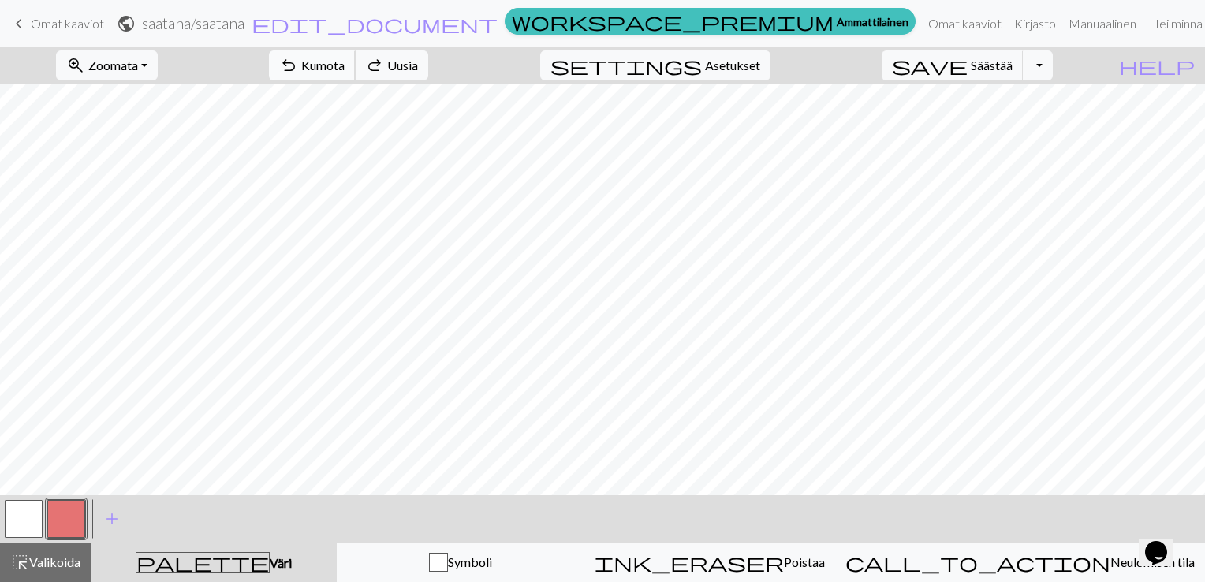
click at [345, 63] on span "Kumota" at bounding box center [322, 65] width 43 height 15
click at [440, 65] on div "undo Kumota Undo redo Uusia Redo" at bounding box center [348, 65] width 183 height 36
click at [60, 28] on span "Omat kaaviot" at bounding box center [67, 23] width 73 height 15
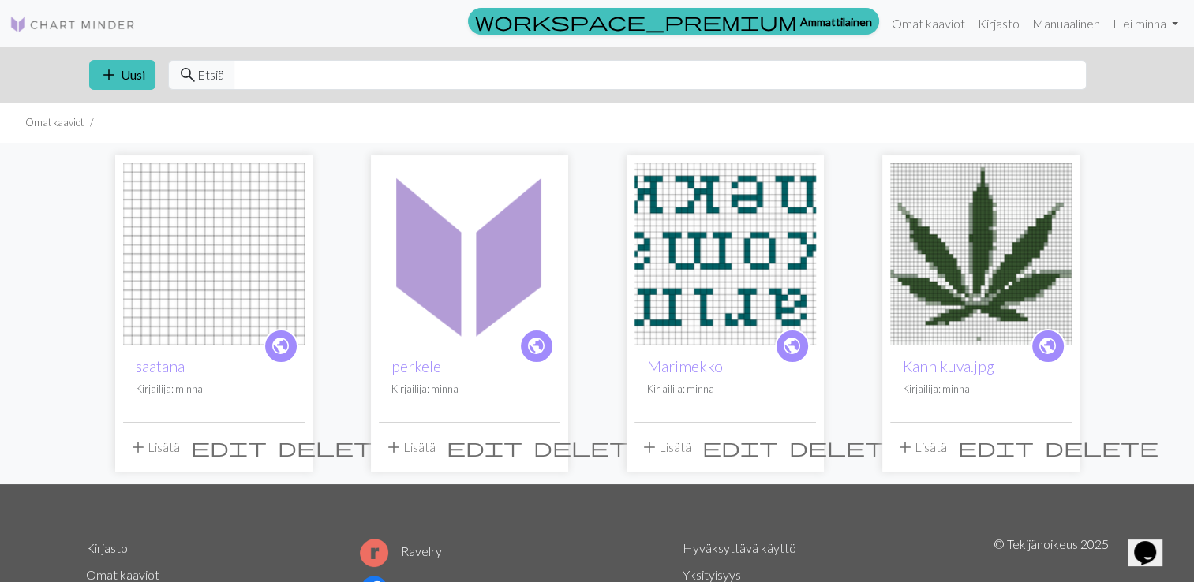
click at [286, 442] on span "delete" at bounding box center [335, 447] width 114 height 22
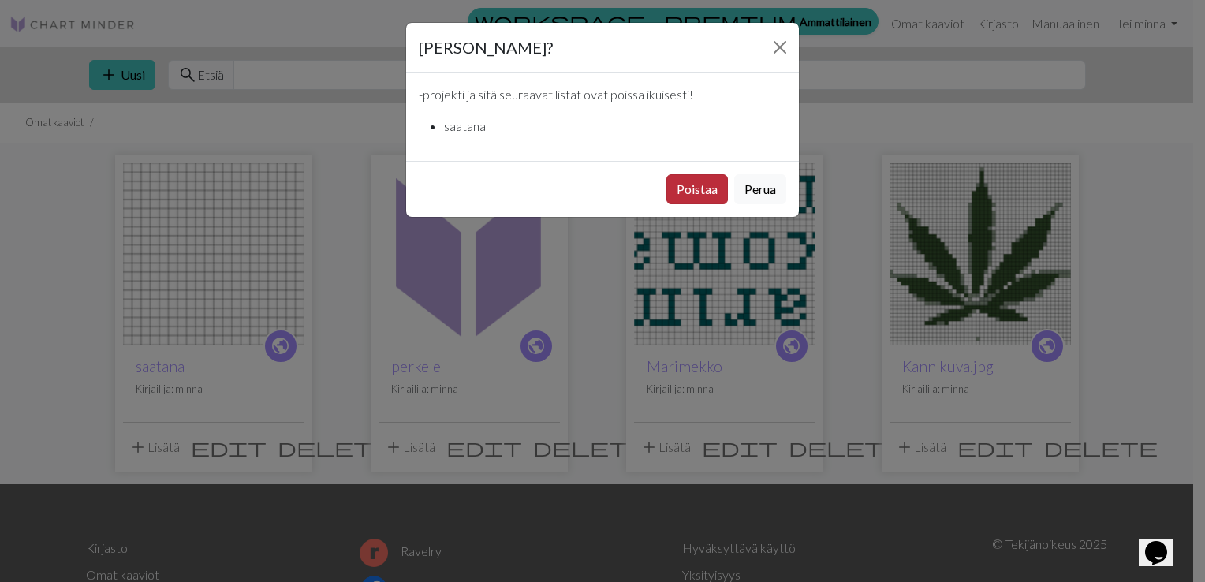
click at [695, 182] on button "Poistaa" at bounding box center [698, 189] width 62 height 30
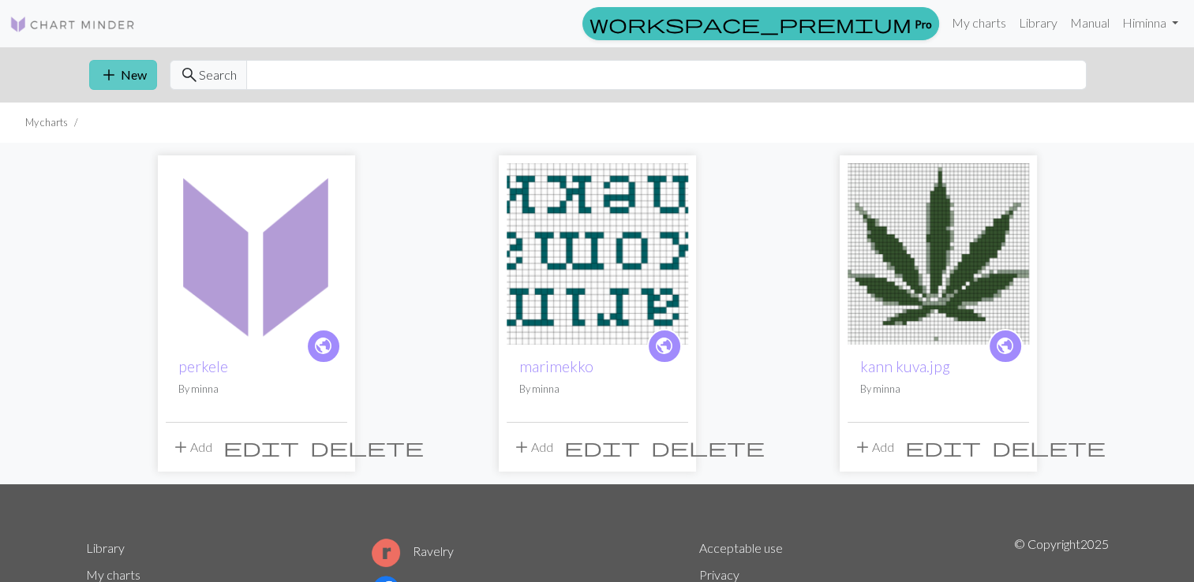
click at [124, 65] on button "add New" at bounding box center [123, 75] width 68 height 30
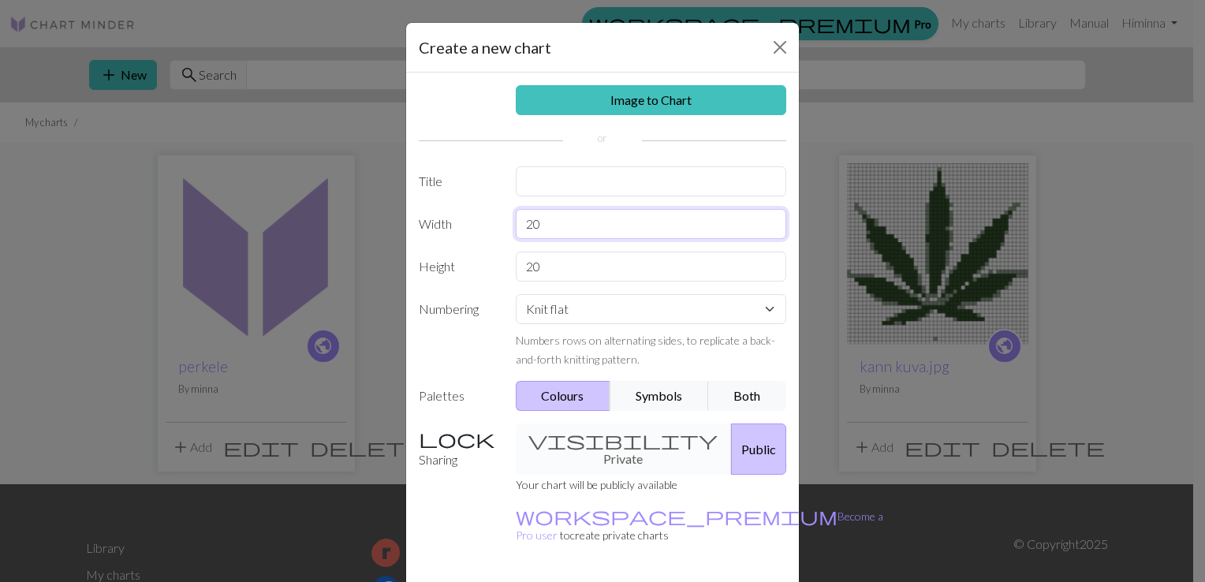
click at [571, 211] on input "20" at bounding box center [651, 224] width 271 height 30
click at [571, 176] on input "text" at bounding box center [651, 181] width 271 height 30
type input "saatana"
click at [543, 230] on input "20" at bounding box center [651, 224] width 271 height 30
type input "2"
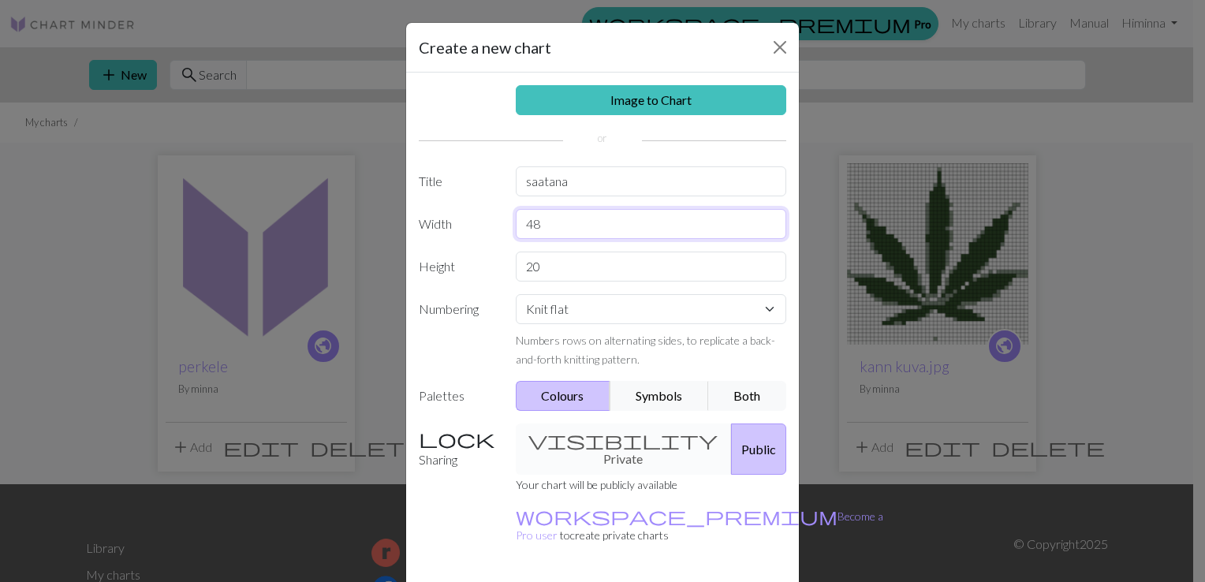
type input "48"
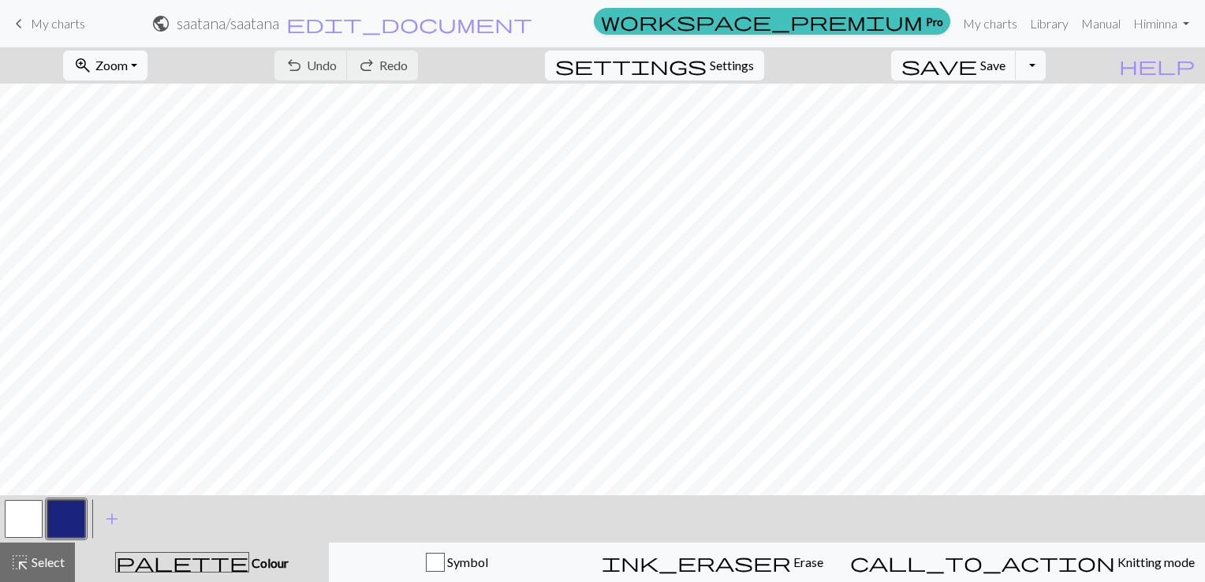
click at [63, 514] on button "button" at bounding box center [66, 519] width 38 height 38
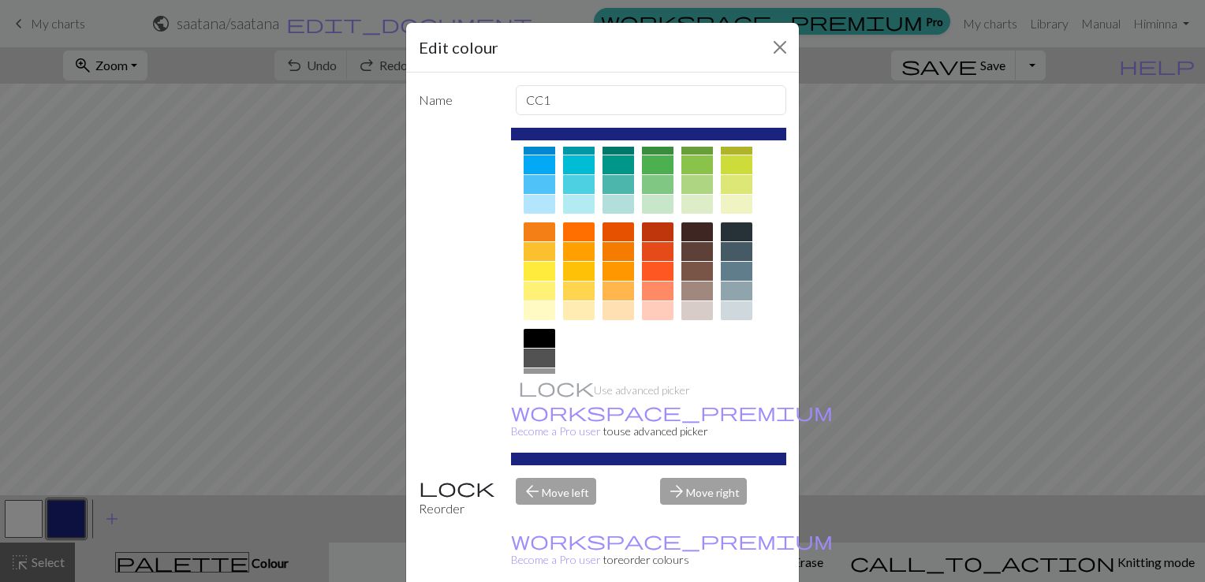
scroll to position [158, 0]
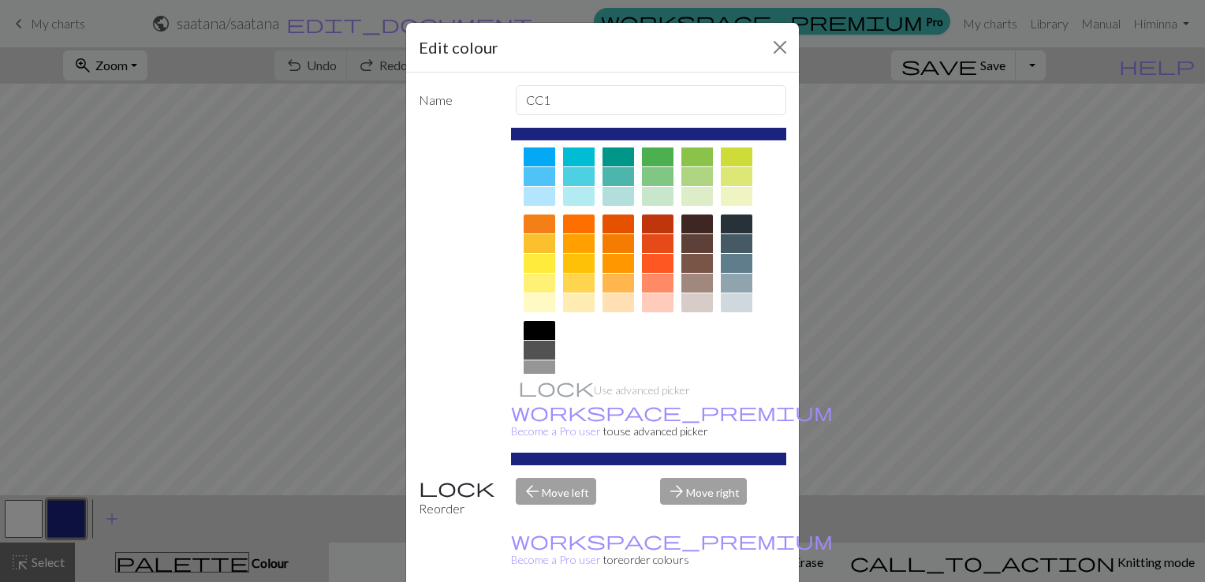
click at [575, 260] on div at bounding box center [579, 263] width 32 height 19
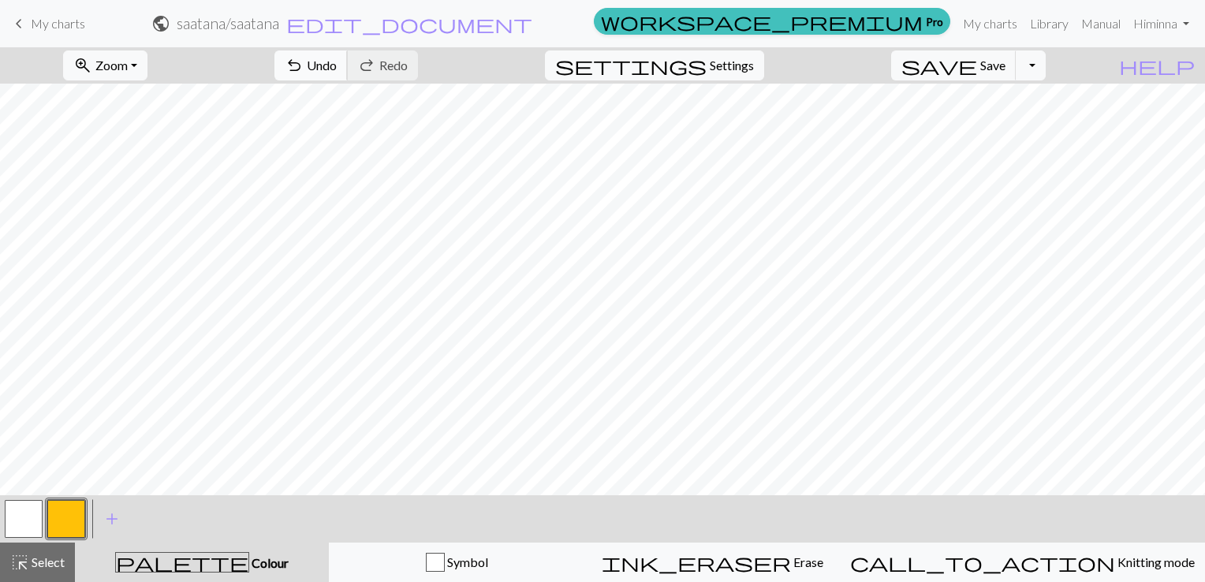
click at [337, 65] on span "Undo" at bounding box center [322, 65] width 30 height 15
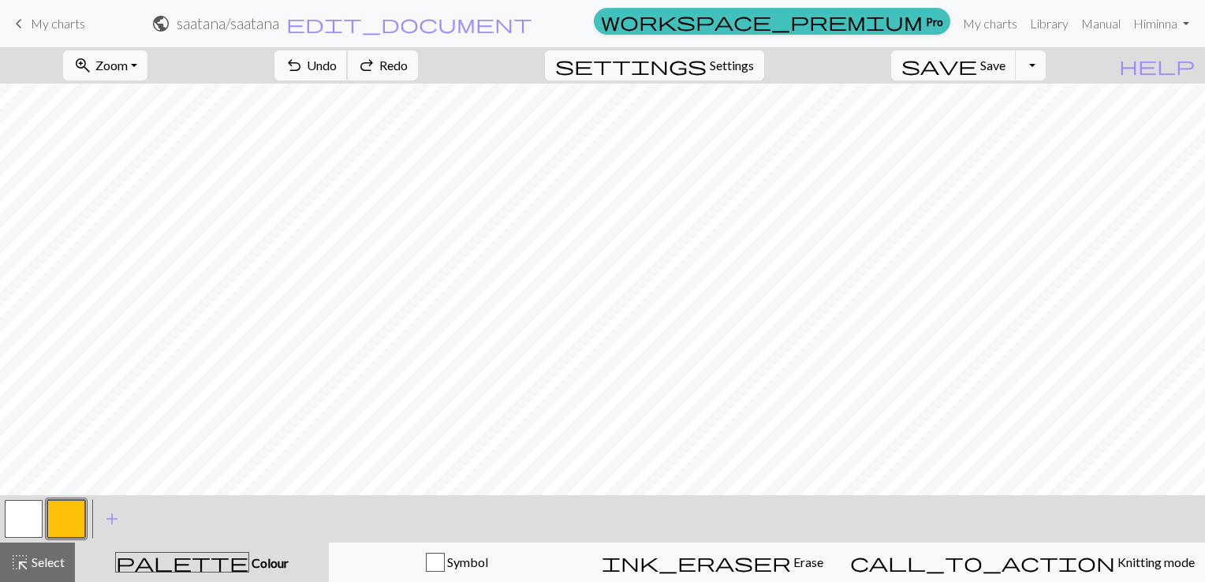
click at [337, 65] on span "Undo" at bounding box center [322, 65] width 30 height 15
click at [427, 65] on div "undo Undo Undo redo Redo Redo" at bounding box center [346, 65] width 167 height 36
click at [418, 52] on button "redo Redo Redo" at bounding box center [382, 65] width 71 height 30
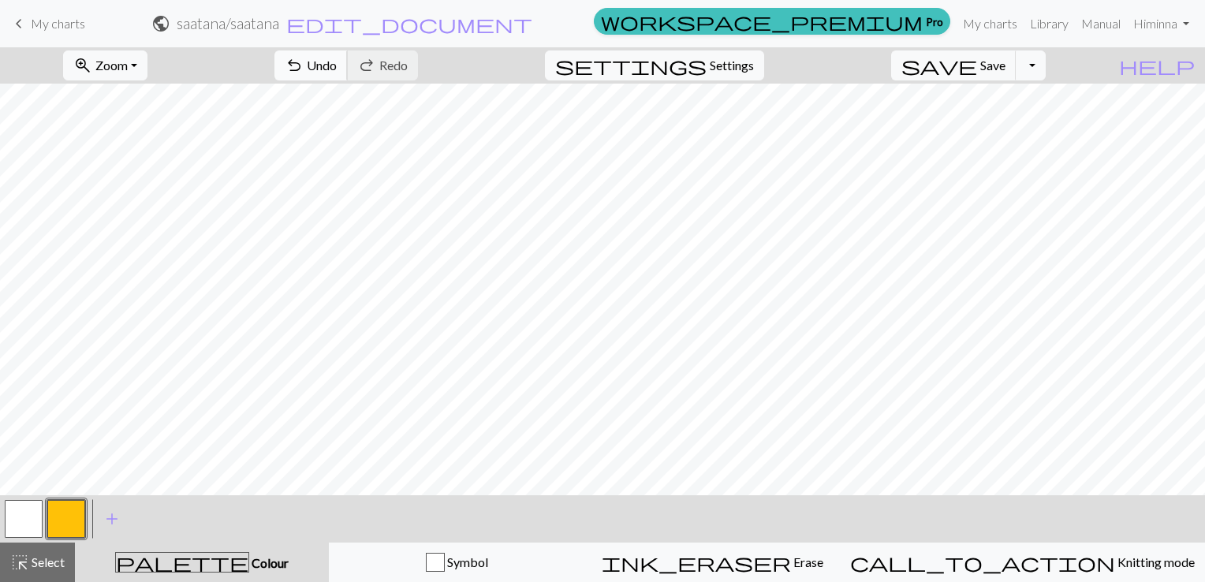
click at [348, 58] on button "undo Undo Undo" at bounding box center [311, 65] width 73 height 30
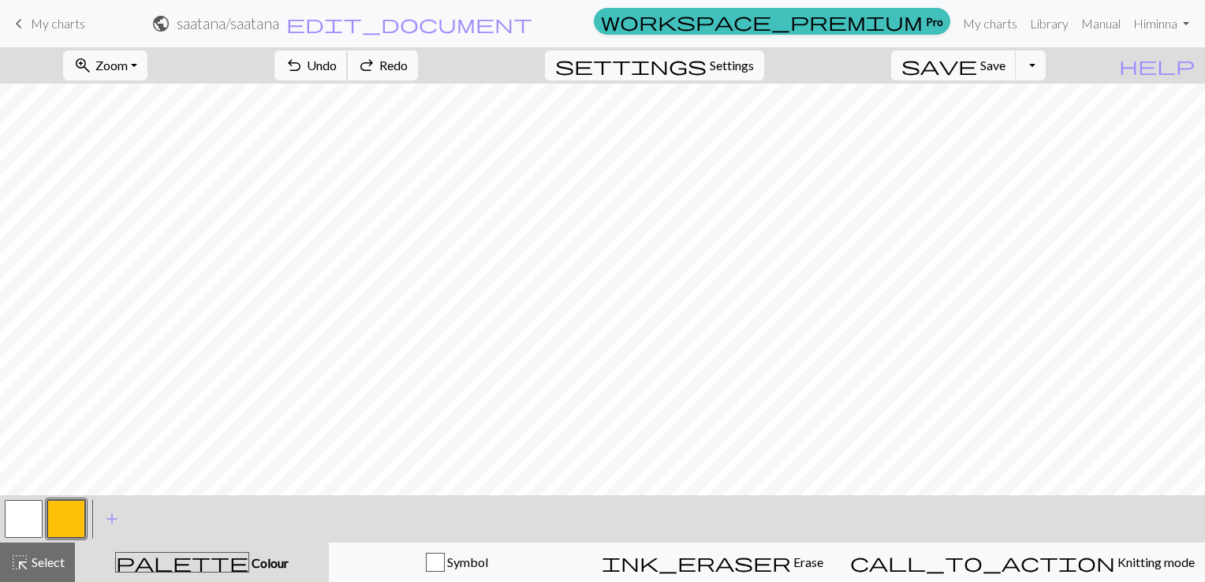
click at [348, 58] on button "undo Undo Undo" at bounding box center [311, 65] width 73 height 30
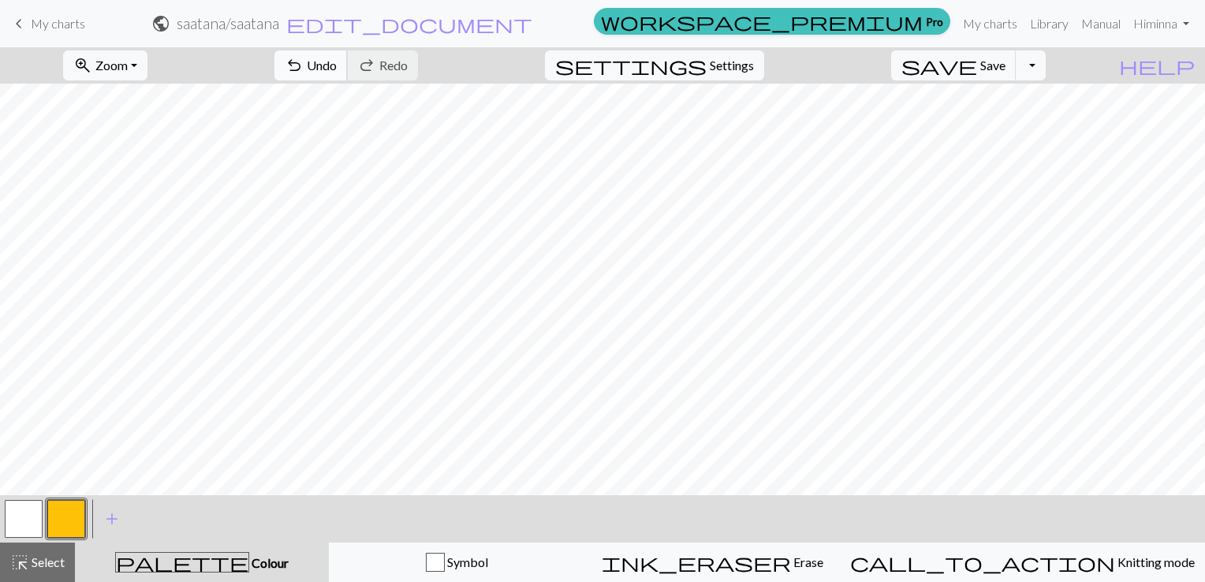
click at [304, 62] on span "undo" at bounding box center [294, 65] width 19 height 22
click at [304, 66] on span "undo" at bounding box center [294, 65] width 19 height 22
click at [337, 62] on span "Undo" at bounding box center [322, 65] width 30 height 15
click at [28, 528] on button "button" at bounding box center [24, 519] width 38 height 38
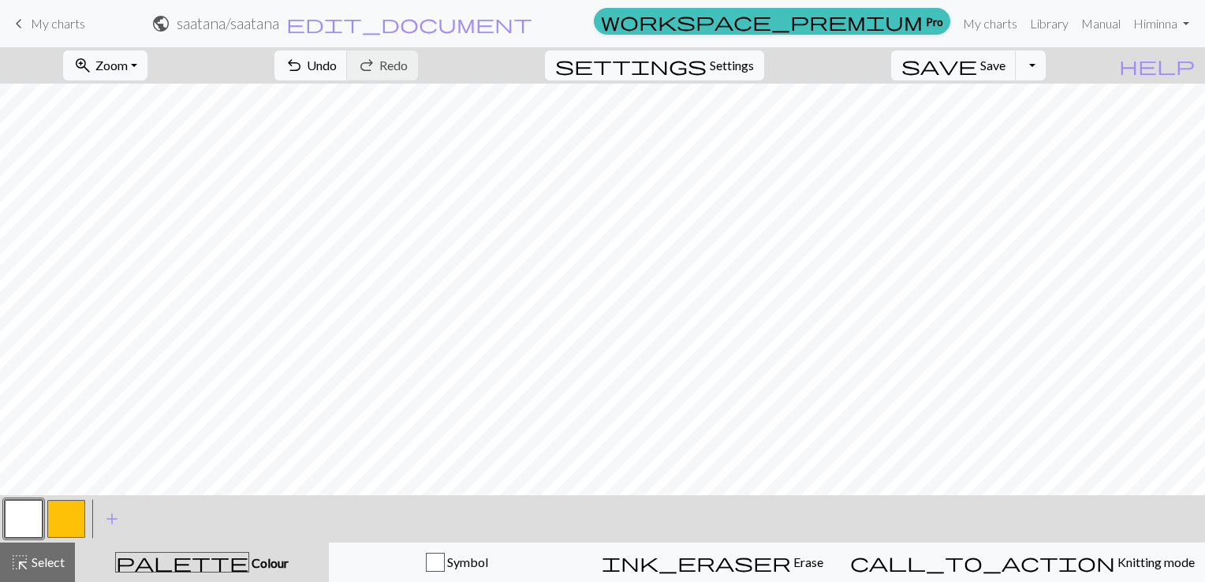
click at [58, 516] on button "button" at bounding box center [66, 519] width 38 height 38
click at [24, 511] on button "button" at bounding box center [24, 519] width 38 height 38
click at [55, 519] on button "button" at bounding box center [66, 519] width 38 height 38
click at [12, 518] on button "button" at bounding box center [24, 519] width 38 height 38
click at [65, 516] on button "button" at bounding box center [66, 519] width 38 height 38
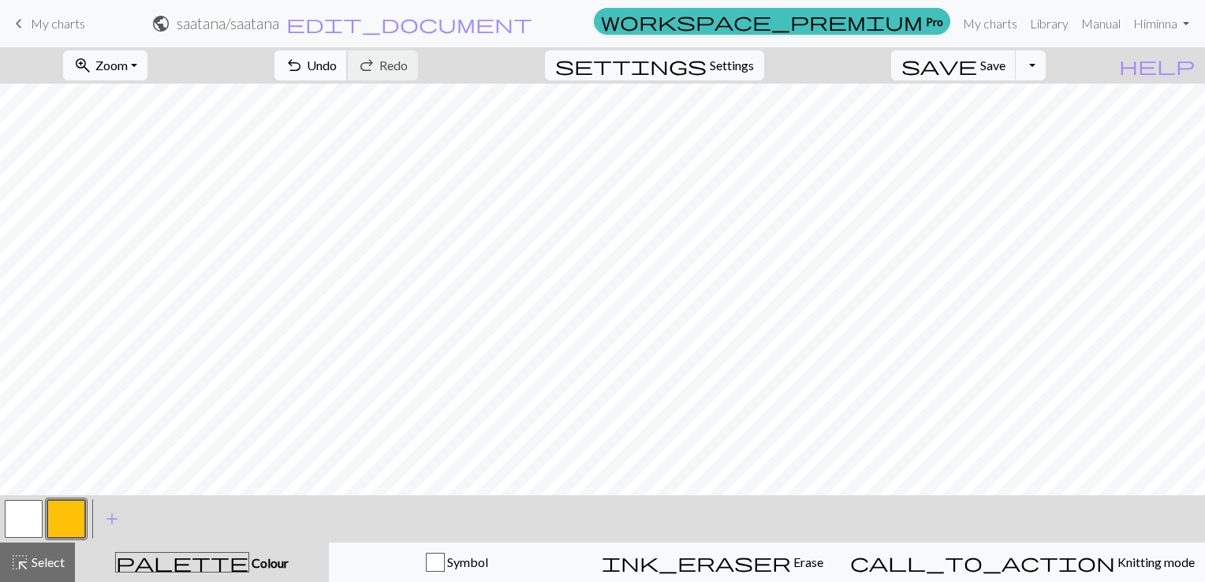
click at [337, 62] on span "Undo" at bounding box center [322, 65] width 30 height 15
